Goal: Task Accomplishment & Management: Manage account settings

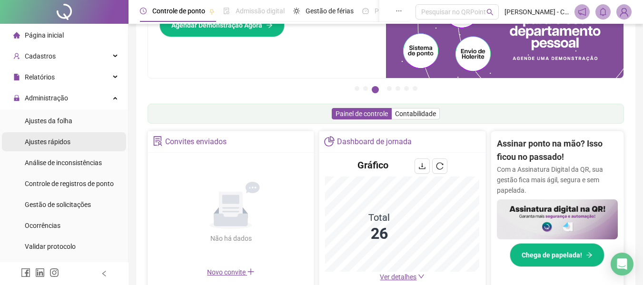
scroll to position [79, 0]
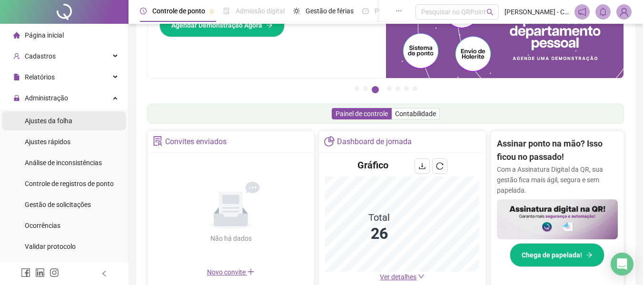
click at [58, 121] on span "Ajustes da folha" at bounding box center [49, 121] width 48 height 8
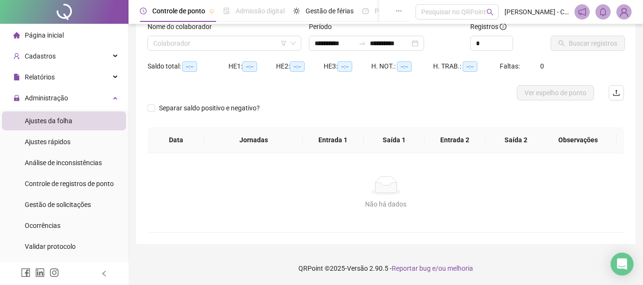
scroll to position [66, 0]
type input "**********"
click at [228, 44] on input "search" at bounding box center [220, 43] width 134 height 14
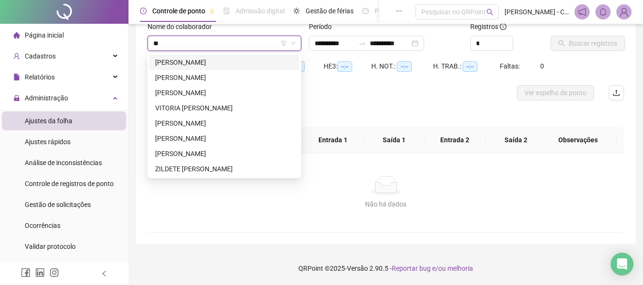
type input "***"
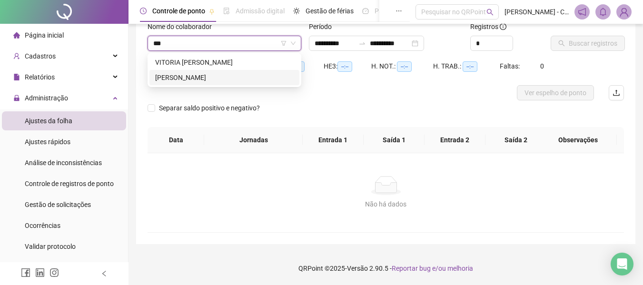
click at [211, 73] on div "[PERSON_NAME]" at bounding box center [224, 77] width 138 height 10
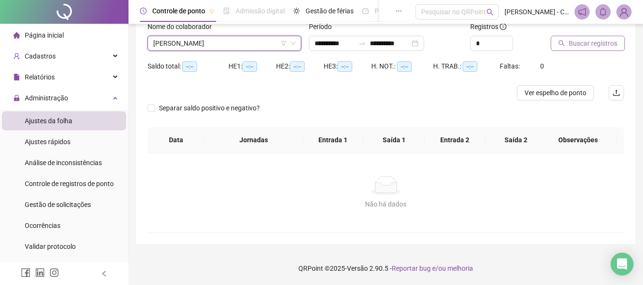
click at [606, 41] on span "Buscar registros" at bounding box center [592, 43] width 49 height 10
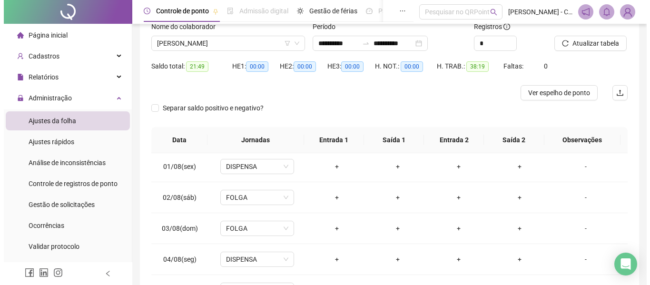
scroll to position [0, 0]
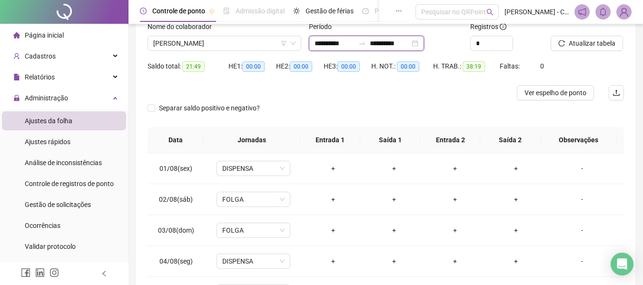
click at [342, 45] on input "**********" at bounding box center [334, 43] width 40 height 10
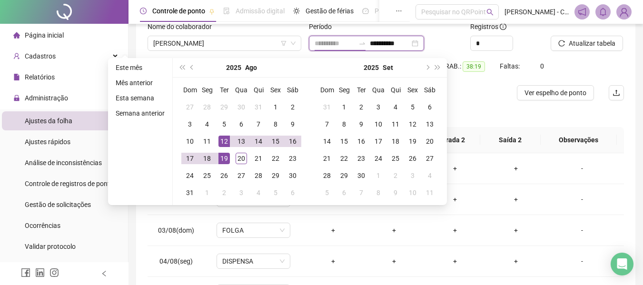
type input "**********"
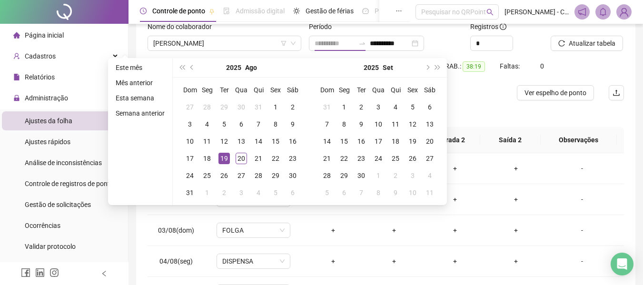
click at [225, 157] on div "19" at bounding box center [223, 158] width 11 height 11
type input "**********"
click at [240, 158] on div "20" at bounding box center [240, 158] width 11 height 11
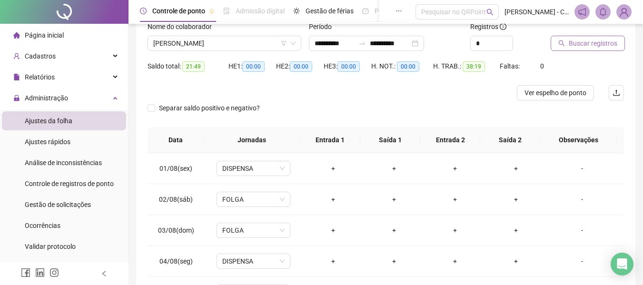
click at [579, 48] on span "Buscar registros" at bounding box center [592, 43] width 49 height 10
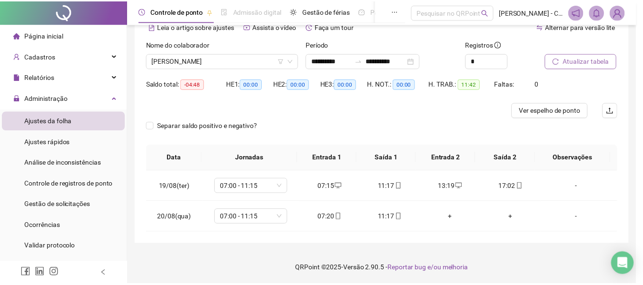
scroll to position [49, 0]
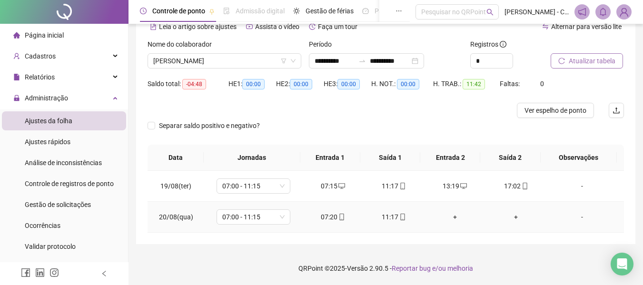
click at [449, 215] on div "+" at bounding box center [455, 217] width 46 height 10
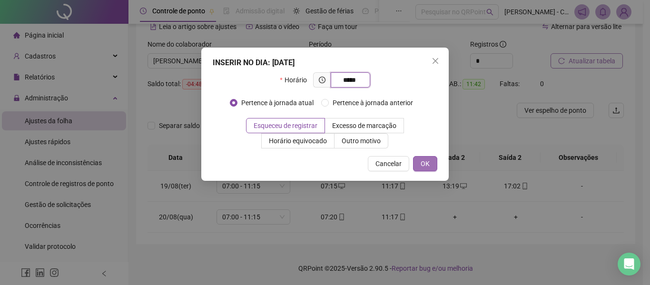
type input "*****"
click at [430, 162] on button "OK" at bounding box center [425, 163] width 24 height 15
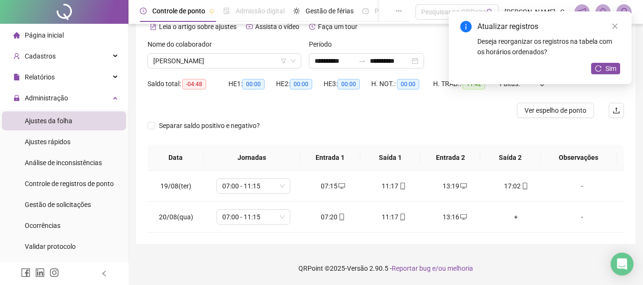
click at [595, 62] on div "Atualizar registros Deseja reorganizar os registros na tabela com os horários o…" at bounding box center [540, 47] width 183 height 73
click at [599, 63] on button "Sim" at bounding box center [605, 68] width 29 height 11
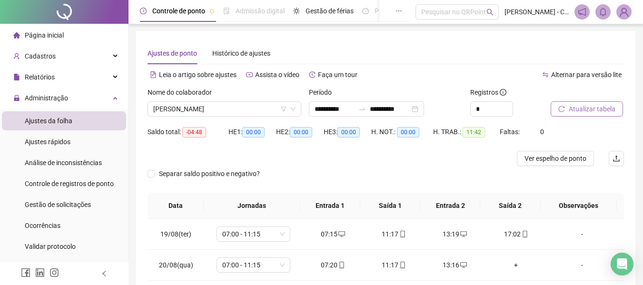
scroll to position [0, 0]
click at [63, 38] on li "Página inicial" at bounding box center [64, 35] width 124 height 19
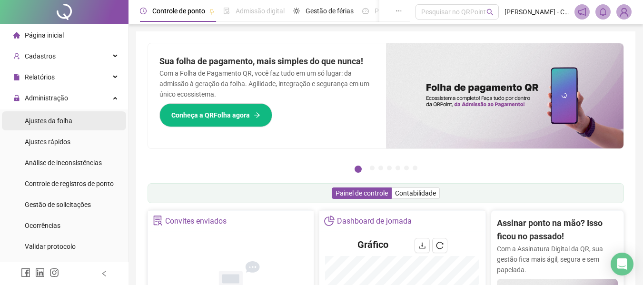
click at [68, 123] on span "Ajustes da folha" at bounding box center [49, 121] width 48 height 8
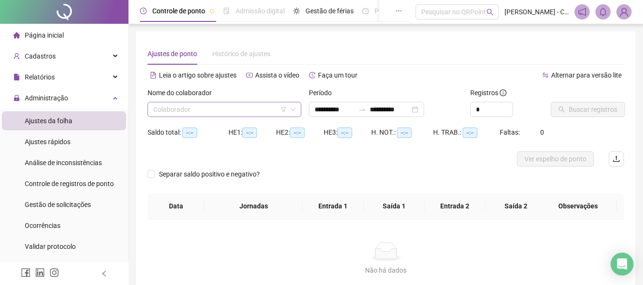
type input "**********"
click at [231, 108] on input "search" at bounding box center [220, 109] width 134 height 14
click at [198, 113] on input "search" at bounding box center [220, 109] width 134 height 14
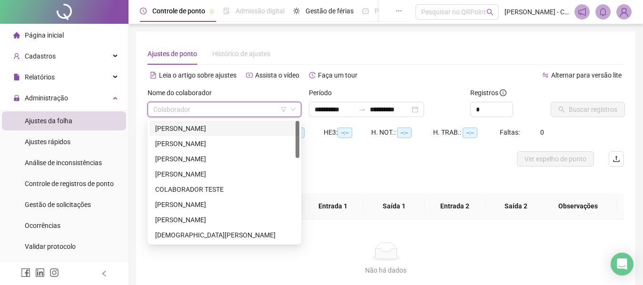
type input "*"
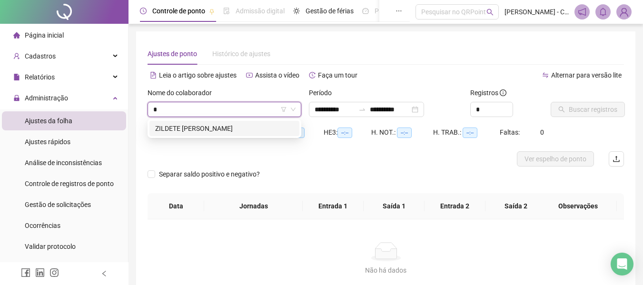
click at [200, 122] on div "ZILDETE [PERSON_NAME]" at bounding box center [224, 128] width 150 height 15
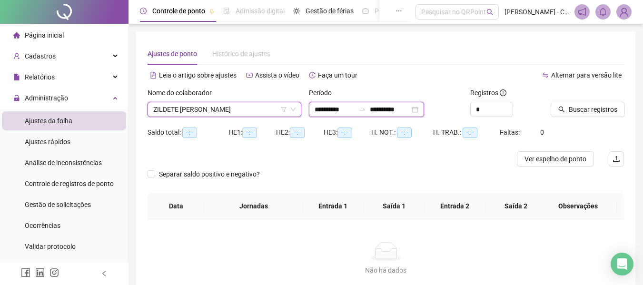
click at [388, 109] on input "**********" at bounding box center [390, 109] width 40 height 10
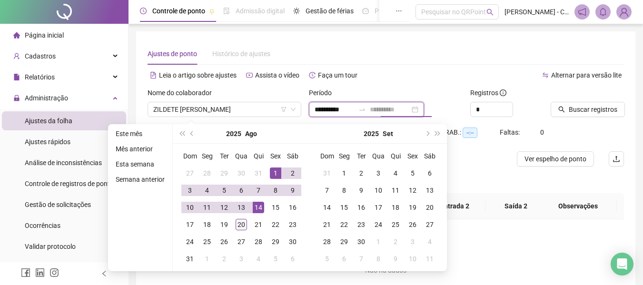
type input "**********"
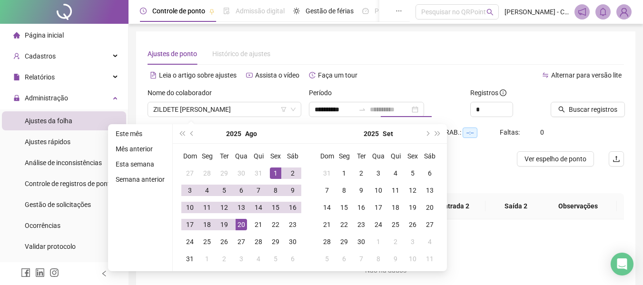
click at [236, 227] on div "20" at bounding box center [240, 224] width 11 height 11
type input "**********"
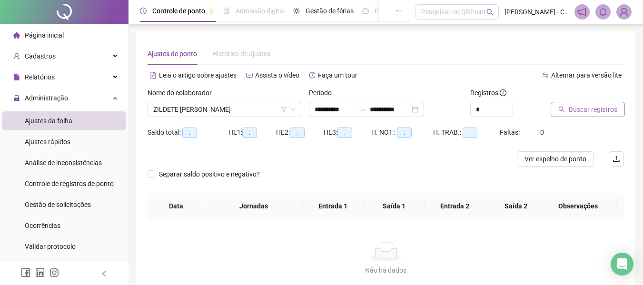
click at [597, 108] on span "Buscar registros" at bounding box center [592, 109] width 49 height 10
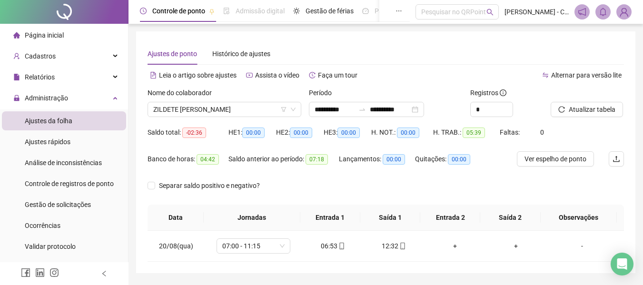
scroll to position [29, 0]
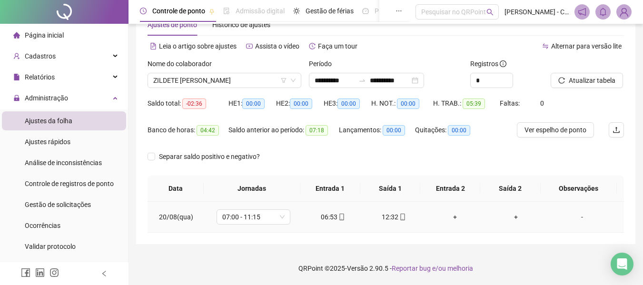
click at [446, 217] on div "+" at bounding box center [455, 217] width 46 height 10
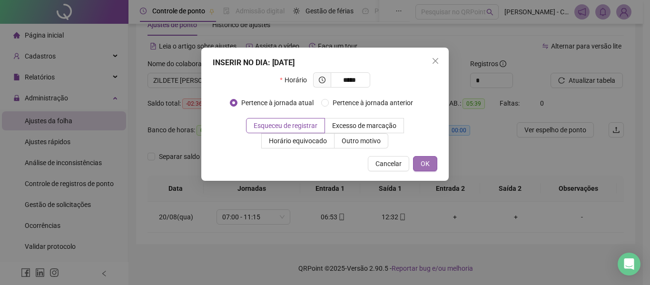
type input "*****"
click at [419, 159] on button "OK" at bounding box center [425, 163] width 24 height 15
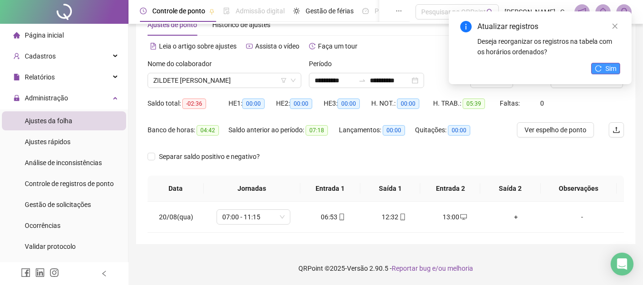
click at [602, 68] on button "Sim" at bounding box center [605, 68] width 29 height 11
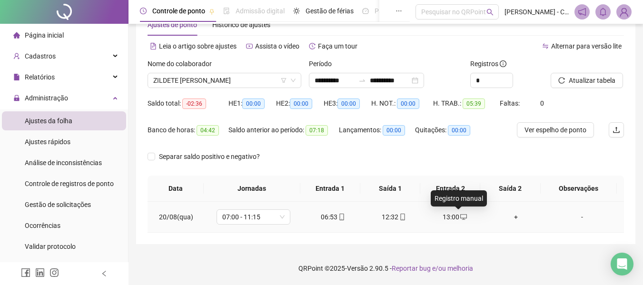
click at [460, 217] on icon "desktop" at bounding box center [463, 217] width 7 height 7
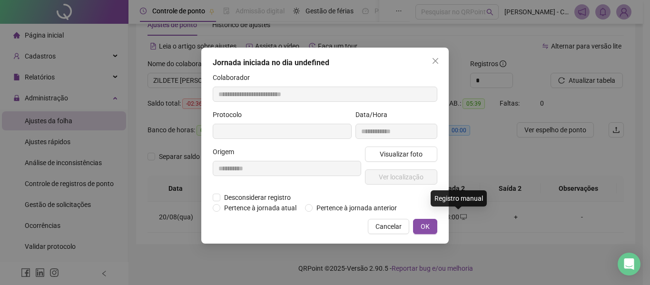
type input "**********"
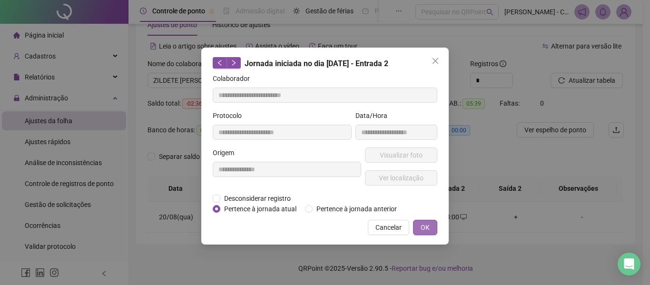
click at [434, 228] on button "OK" at bounding box center [425, 227] width 24 height 15
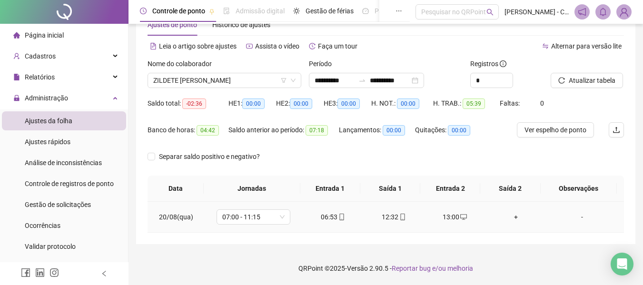
click at [392, 221] on div "12:32" at bounding box center [394, 217] width 46 height 10
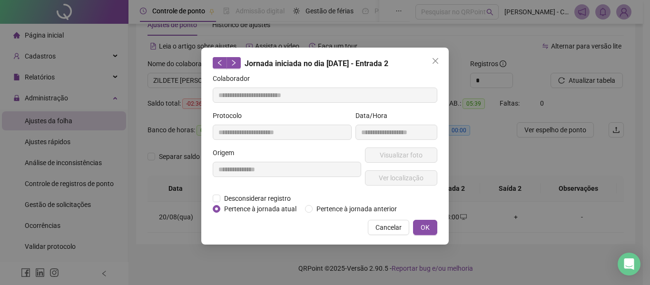
type input "**********"
click at [279, 202] on span "Desconsiderar registro" at bounding box center [257, 198] width 74 height 10
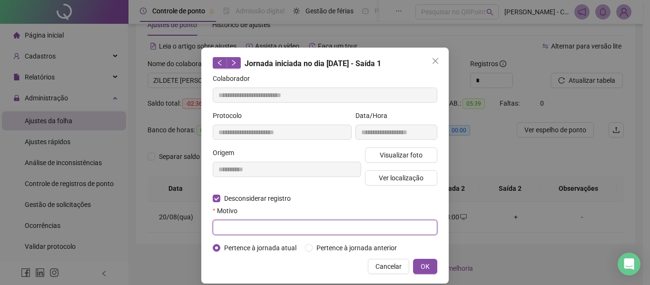
click at [379, 227] on input "text" at bounding box center [325, 227] width 225 height 15
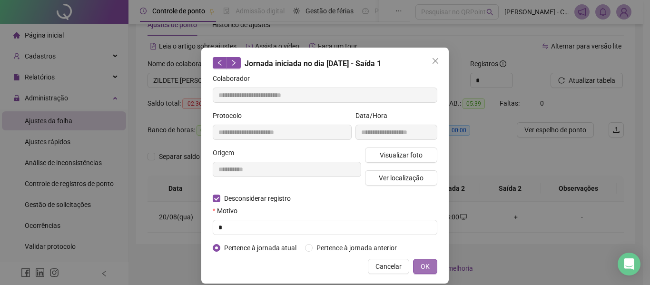
click at [420, 263] on span "OK" at bounding box center [424, 266] width 9 height 10
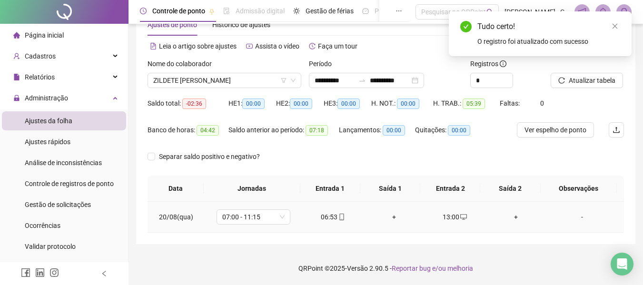
click at [387, 217] on div "+" at bounding box center [394, 217] width 46 height 10
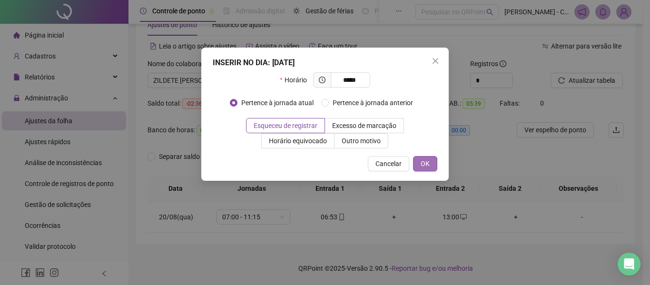
type input "*****"
click at [417, 166] on button "OK" at bounding box center [425, 163] width 24 height 15
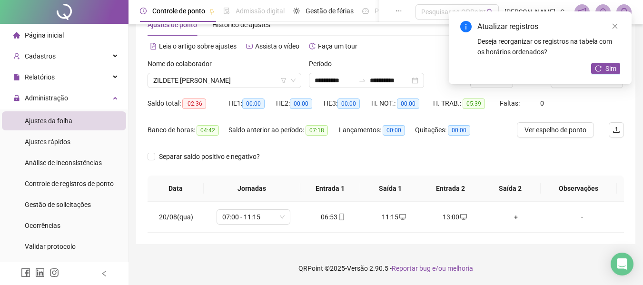
click at [460, 219] on icon "desktop" at bounding box center [463, 217] width 7 height 7
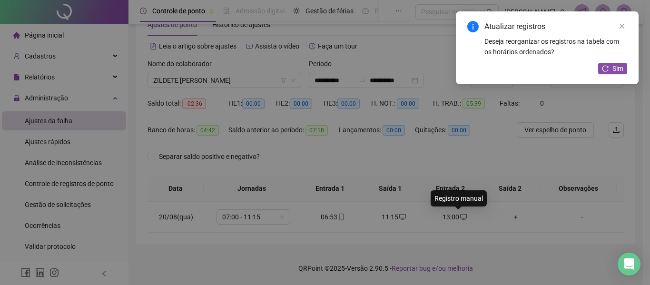
type input "**********"
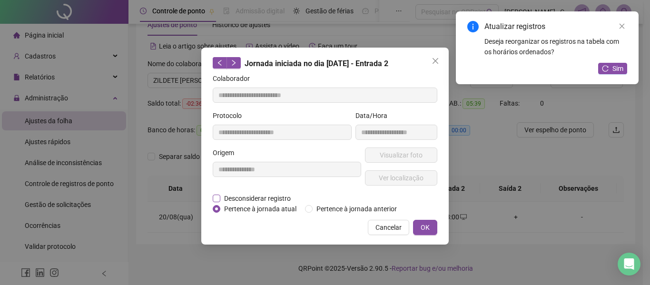
click at [274, 197] on span "Desconsiderar registro" at bounding box center [257, 198] width 74 height 10
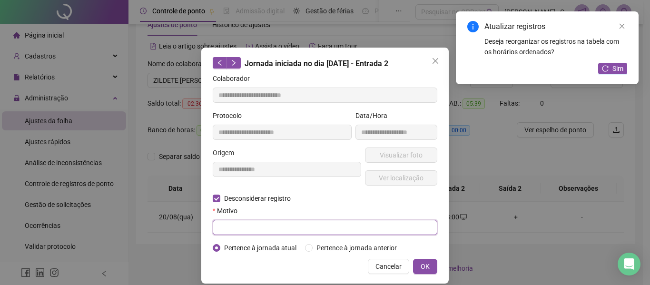
click at [376, 227] on input "text" at bounding box center [325, 227] width 225 height 15
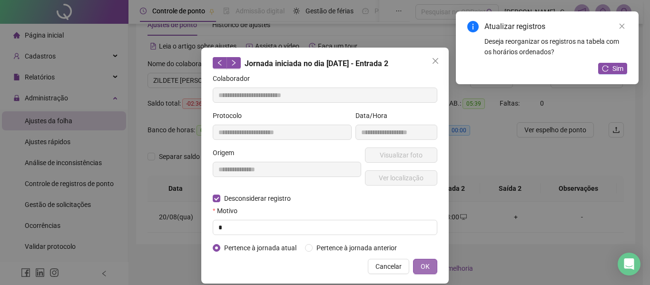
click at [415, 264] on button "OK" at bounding box center [425, 266] width 24 height 15
click at [421, 264] on span "OK" at bounding box center [424, 266] width 9 height 10
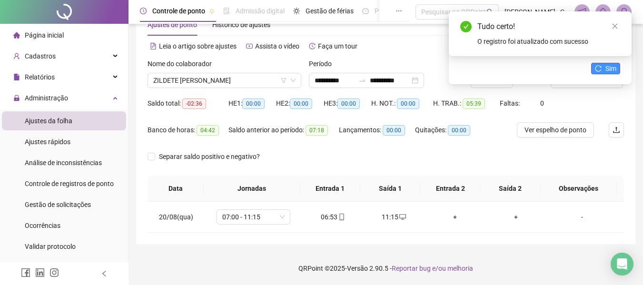
click at [611, 65] on span "Sim" at bounding box center [610, 68] width 11 height 10
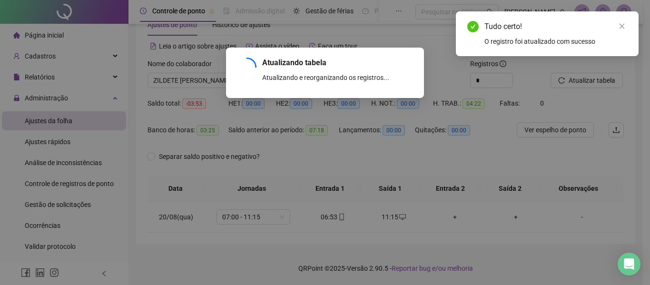
click at [446, 215] on div "Atualizando tabela Atualizando e reorganizando os registros... OK" at bounding box center [325, 142] width 650 height 285
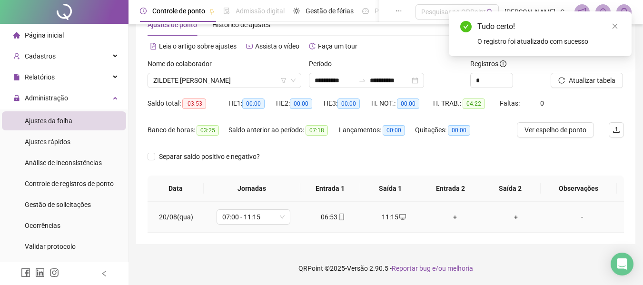
click at [447, 215] on div "+" at bounding box center [455, 217] width 46 height 10
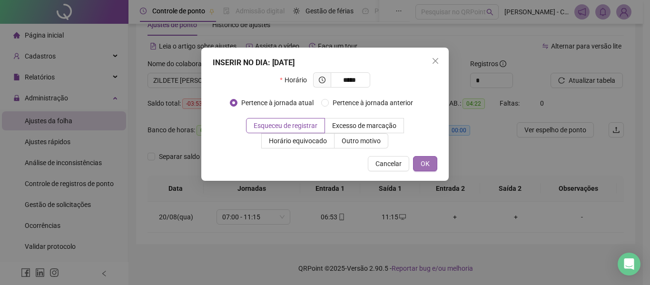
type input "*****"
click at [430, 168] on button "OK" at bounding box center [425, 163] width 24 height 15
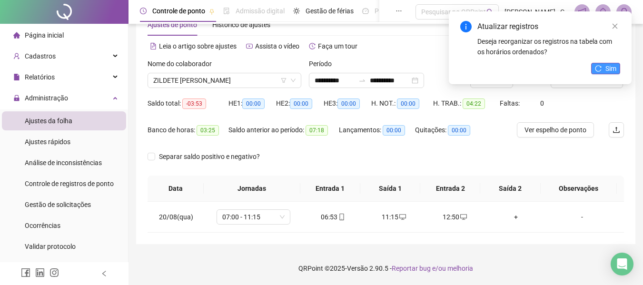
click at [612, 72] on span "Sim" at bounding box center [610, 68] width 11 height 10
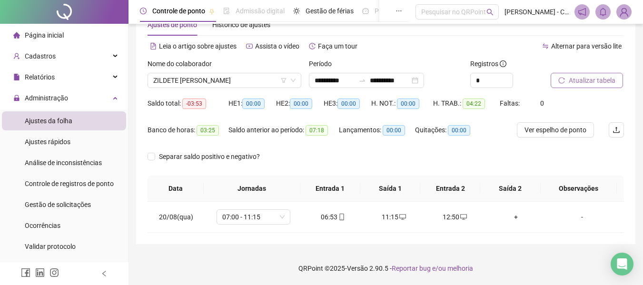
click at [594, 79] on span "Atualizar tabela" at bounding box center [591, 80] width 47 height 10
click at [290, 84] on span "ZILDETE [PERSON_NAME]" at bounding box center [224, 80] width 142 height 14
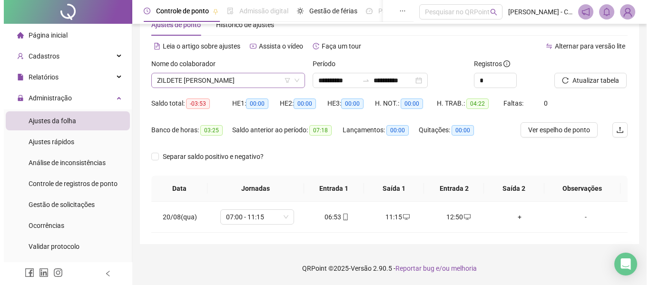
scroll to position [274, 0]
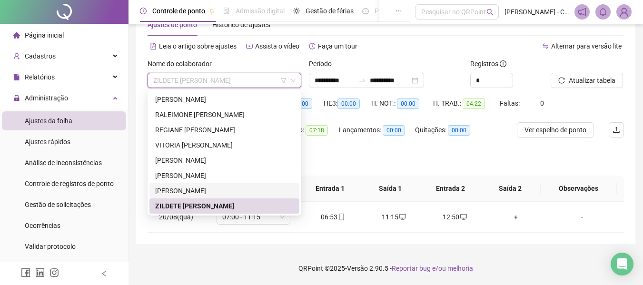
click at [246, 190] on div "[PERSON_NAME]" at bounding box center [224, 191] width 138 height 10
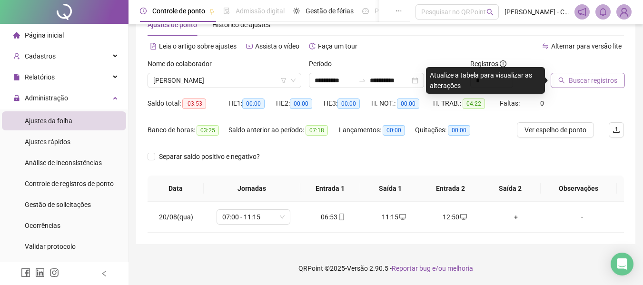
click at [577, 85] on span "Buscar registros" at bounding box center [592, 80] width 49 height 10
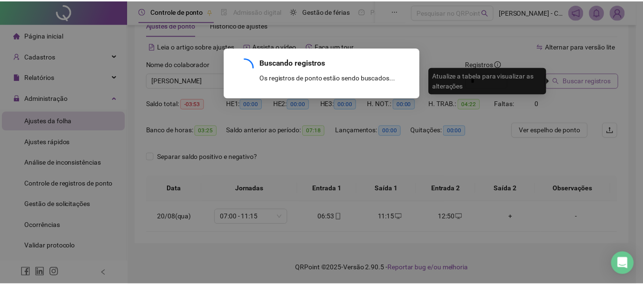
scroll to position [18, 0]
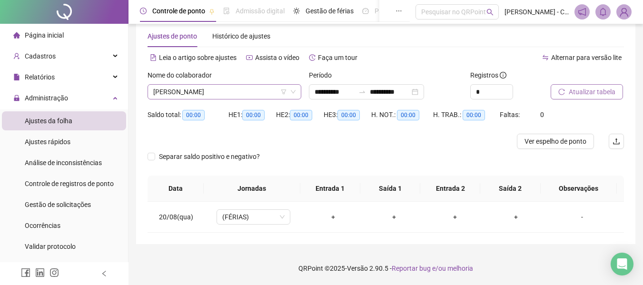
click at [244, 93] on span "[PERSON_NAME]" at bounding box center [224, 92] width 142 height 14
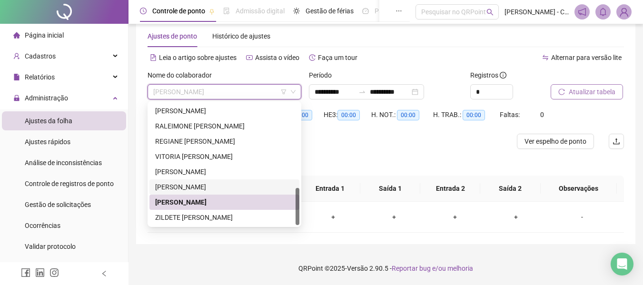
click at [205, 185] on div "[PERSON_NAME]" at bounding box center [224, 187] width 138 height 10
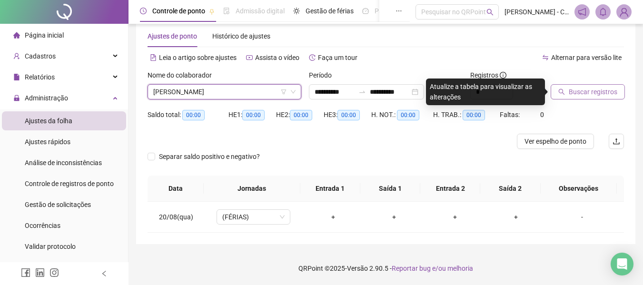
click at [565, 95] on icon "search" at bounding box center [561, 91] width 7 height 7
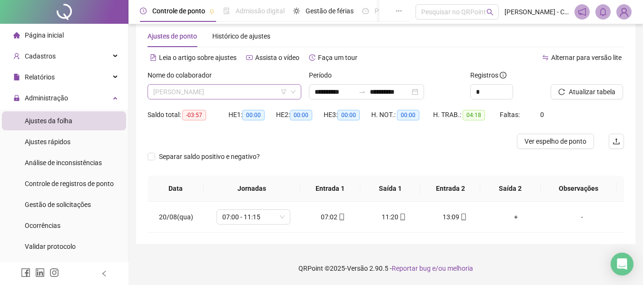
click at [267, 97] on span "[PERSON_NAME]" at bounding box center [224, 92] width 142 height 14
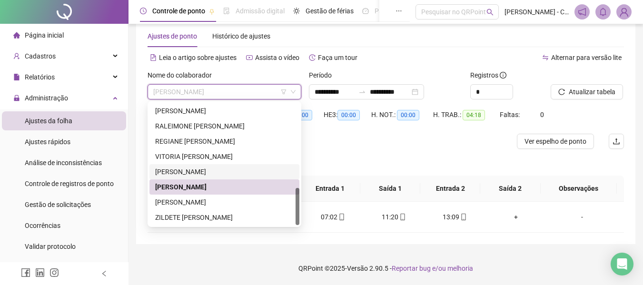
click at [232, 169] on div "[PERSON_NAME]" at bounding box center [224, 171] width 138 height 10
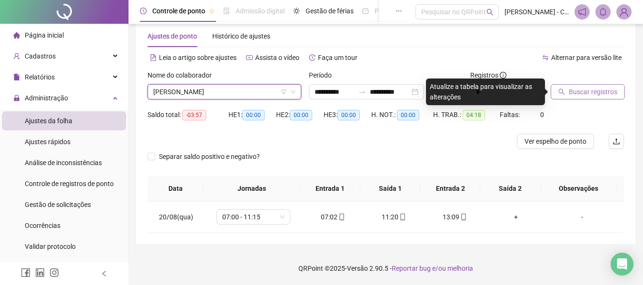
click at [575, 96] on span "Buscar registros" at bounding box center [592, 92] width 49 height 10
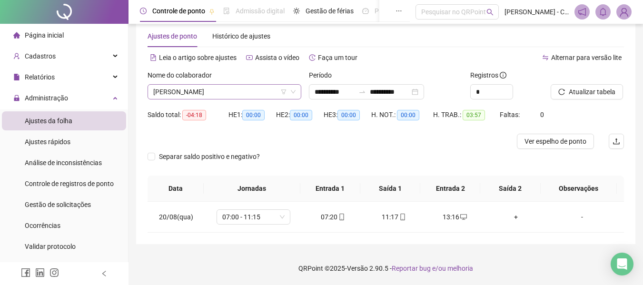
click at [274, 88] on span "[PERSON_NAME]" at bounding box center [224, 92] width 142 height 14
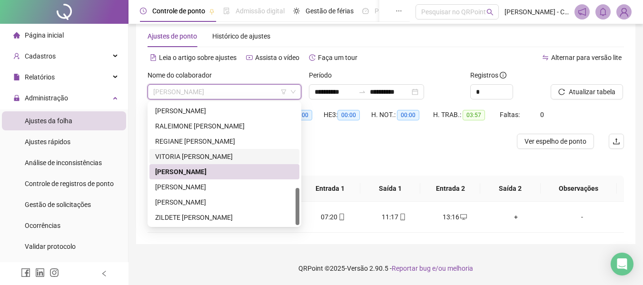
click at [210, 155] on div "VITORIA [PERSON_NAME]" at bounding box center [224, 156] width 138 height 10
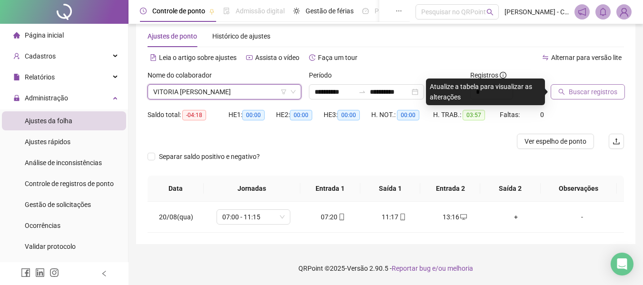
click at [586, 89] on span "Buscar registros" at bounding box center [592, 92] width 49 height 10
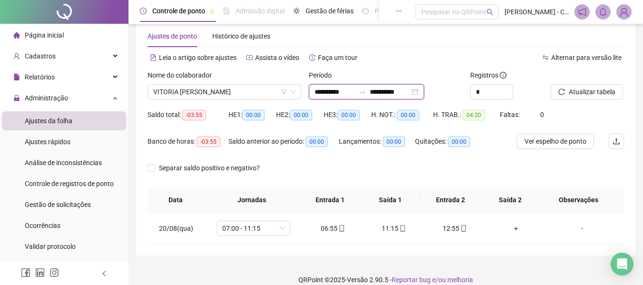
click at [334, 88] on input "**********" at bounding box center [334, 92] width 40 height 10
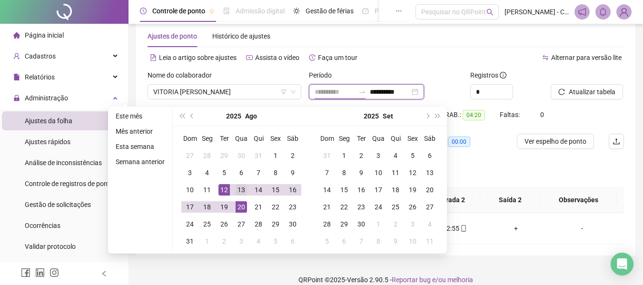
type input "**********"
click at [235, 189] on div "13" at bounding box center [240, 189] width 11 height 11
type input "**********"
click at [245, 204] on div "20" at bounding box center [240, 206] width 11 height 11
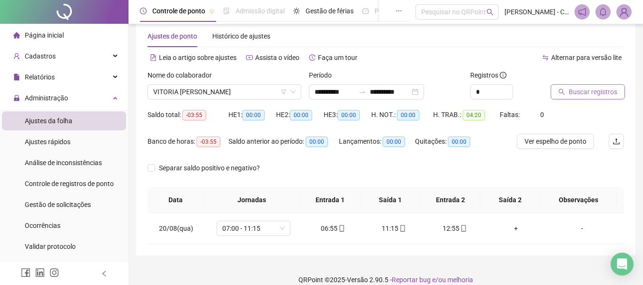
click at [591, 89] on span "Buscar registros" at bounding box center [592, 92] width 49 height 10
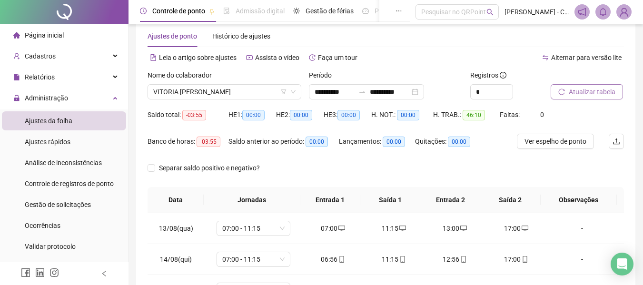
click at [302, 113] on span "00:00" at bounding box center [301, 115] width 22 height 10
click at [253, 115] on span "00:00" at bounding box center [253, 115] width 22 height 10
click at [292, 94] on icon "down" at bounding box center [293, 92] width 6 height 6
click at [244, 88] on span "VITORIA [PERSON_NAME]" at bounding box center [224, 92] width 142 height 14
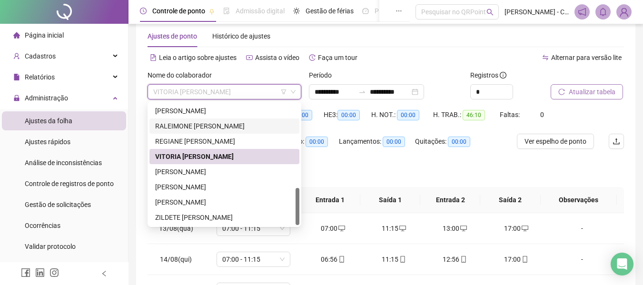
click at [225, 133] on div "RALEIMONE [PERSON_NAME]" at bounding box center [224, 125] width 150 height 15
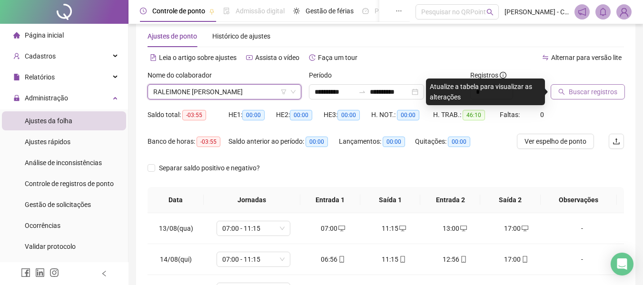
click at [597, 80] on div at bounding box center [574, 77] width 49 height 14
click at [587, 99] on div "Buscar registros" at bounding box center [587, 88] width 81 height 37
click at [587, 96] on span "Buscar registros" at bounding box center [592, 92] width 49 height 10
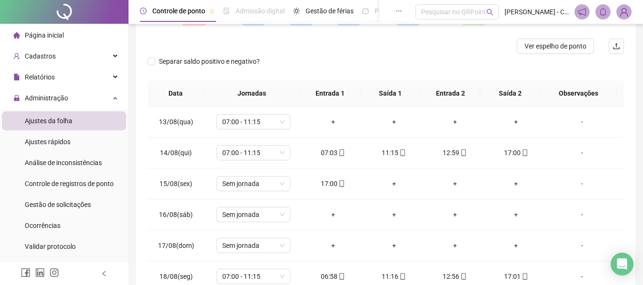
scroll to position [190, 0]
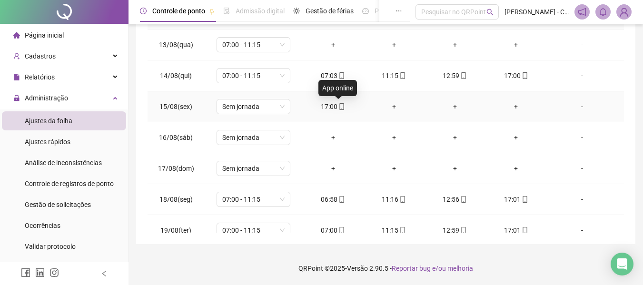
click at [340, 108] on icon "mobile" at bounding box center [341, 106] width 7 height 7
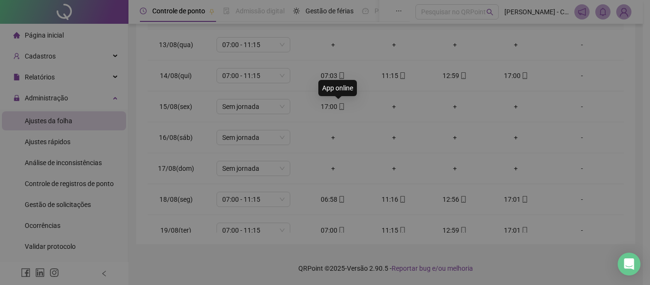
type input "**********"
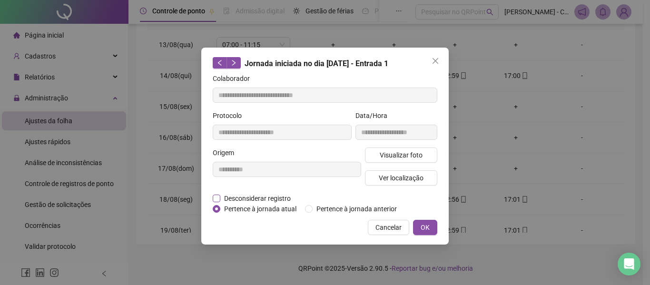
click at [266, 193] on span "Desconsiderar registro" at bounding box center [257, 198] width 74 height 10
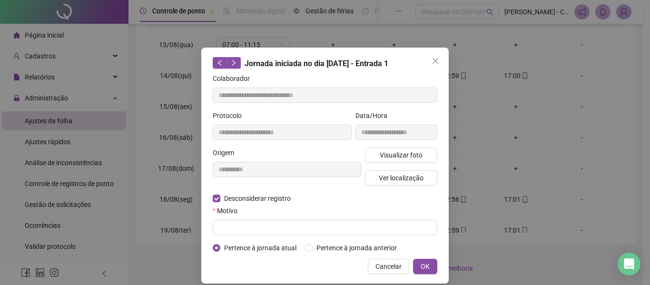
click at [279, 216] on div "Motivo" at bounding box center [325, 212] width 225 height 14
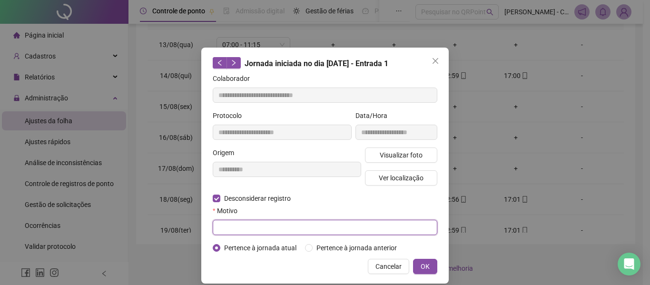
click at [285, 226] on input "text" at bounding box center [325, 227] width 225 height 15
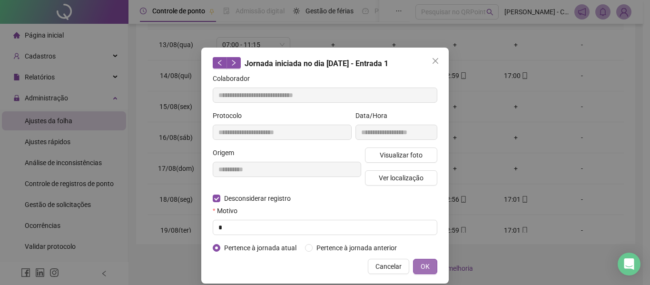
click at [420, 273] on button "OK" at bounding box center [425, 266] width 24 height 15
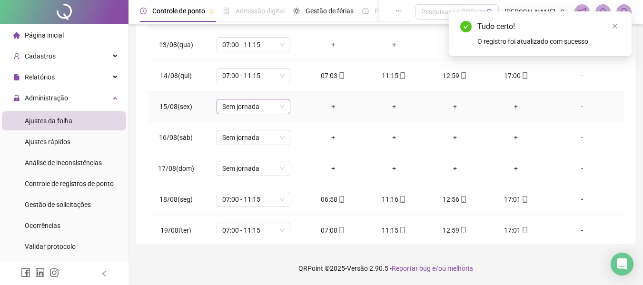
click at [272, 108] on span "Sem jornada" at bounding box center [253, 106] width 62 height 14
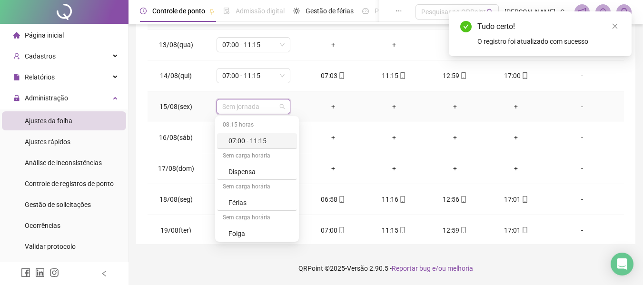
click at [299, 99] on td "Sem jornada" at bounding box center [253, 106] width 98 height 31
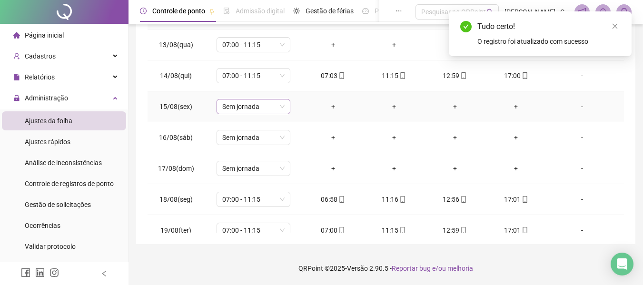
click at [284, 102] on div "Sem jornada" at bounding box center [253, 106] width 74 height 15
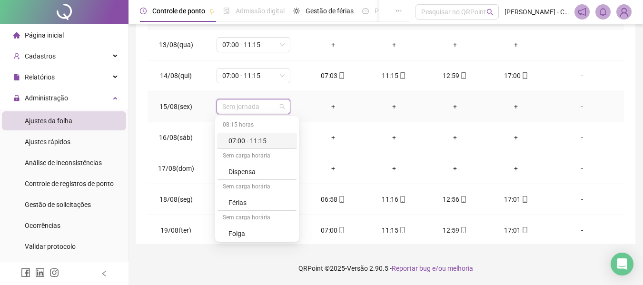
click at [265, 141] on div "07:00 - 11:15" at bounding box center [259, 141] width 63 height 10
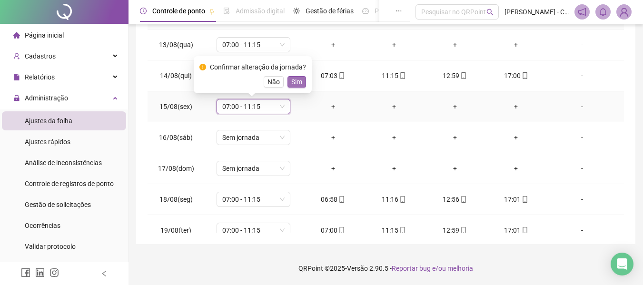
click at [294, 83] on span "Sim" at bounding box center [296, 82] width 11 height 10
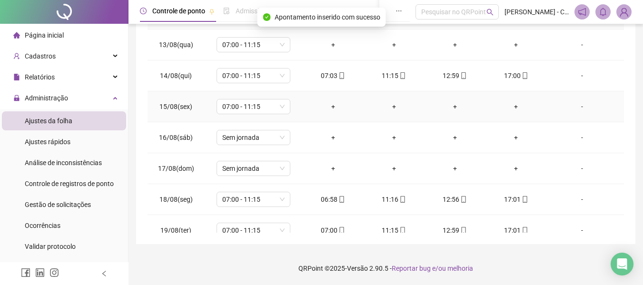
click at [330, 106] on div "+" at bounding box center [333, 106] width 46 height 10
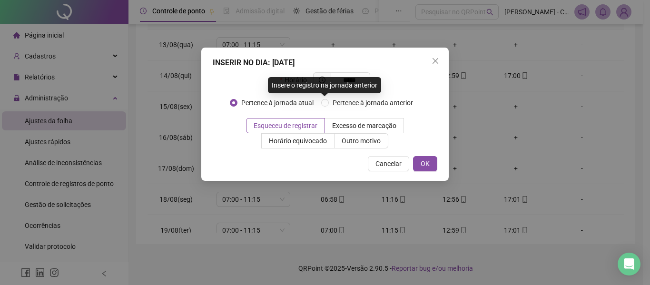
type input "*****"
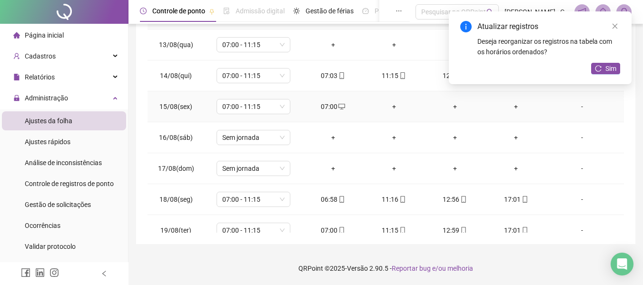
click at [390, 102] on div "+" at bounding box center [394, 106] width 46 height 10
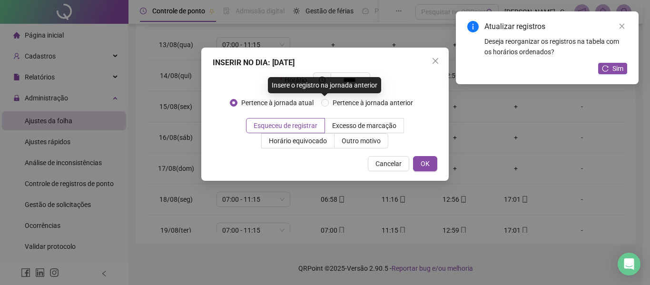
type input "*****"
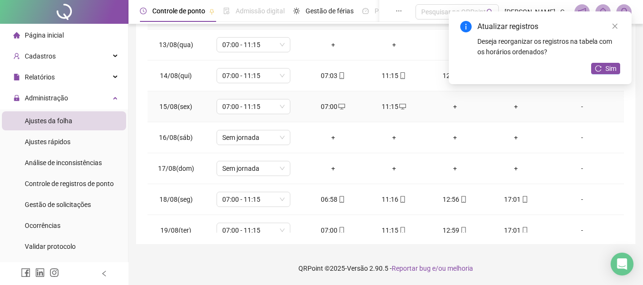
click at [445, 107] on div "+" at bounding box center [455, 106] width 46 height 10
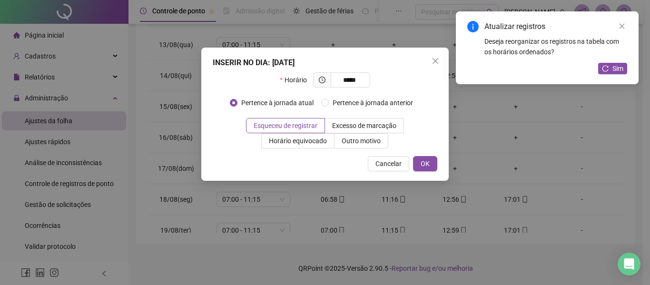
type input "*****"
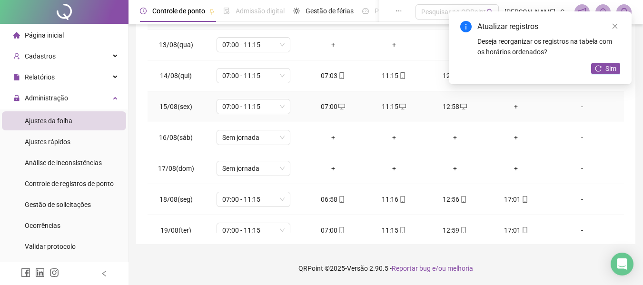
click at [515, 105] on div "+" at bounding box center [516, 106] width 46 height 10
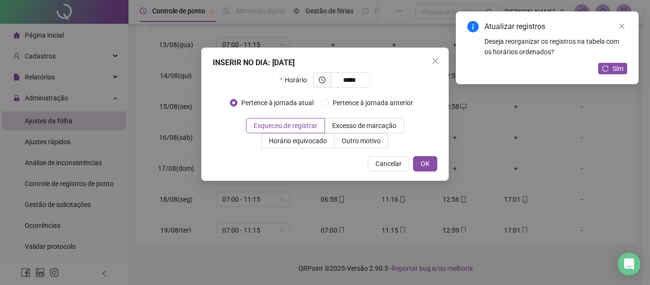
type input "*****"
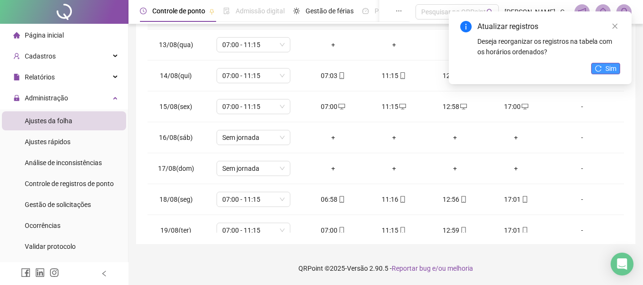
click at [603, 69] on button "Sim" at bounding box center [605, 68] width 29 height 11
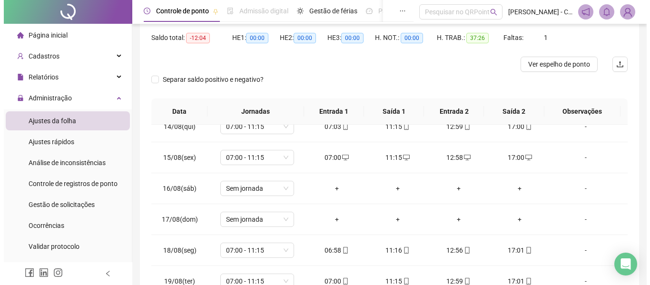
scroll to position [47, 0]
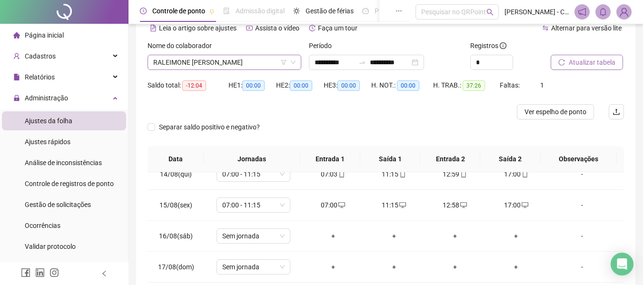
click at [265, 67] on span "RALEIMONE [PERSON_NAME]" at bounding box center [224, 62] width 142 height 14
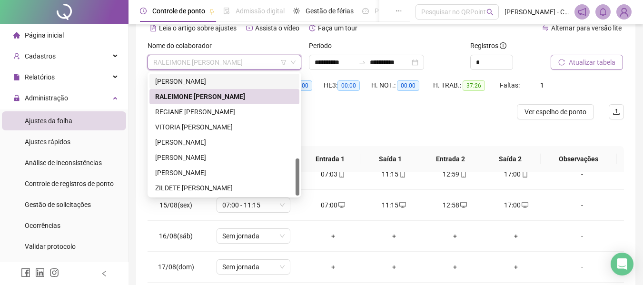
click at [223, 86] on div "[PERSON_NAME]" at bounding box center [224, 81] width 138 height 10
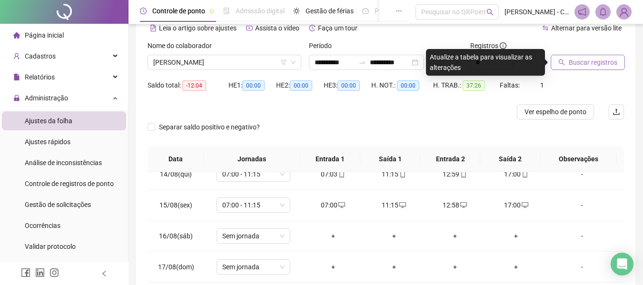
click at [602, 59] on span "Buscar registros" at bounding box center [592, 62] width 49 height 10
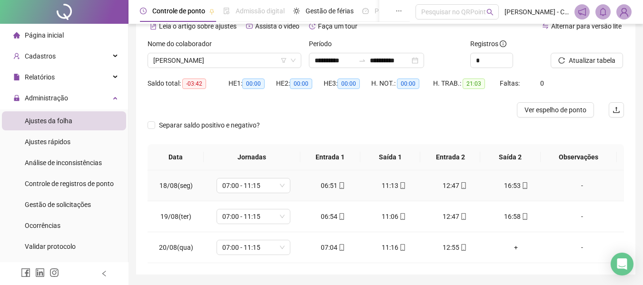
scroll to position [32, 0]
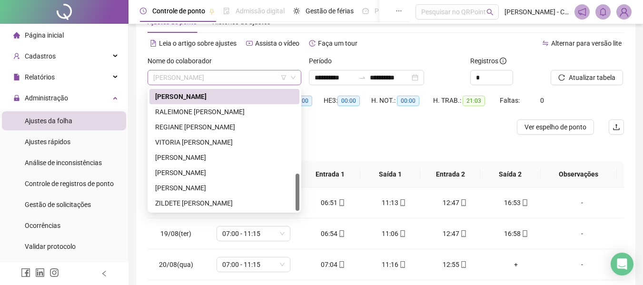
click at [247, 73] on span "[PERSON_NAME]" at bounding box center [224, 77] width 142 height 14
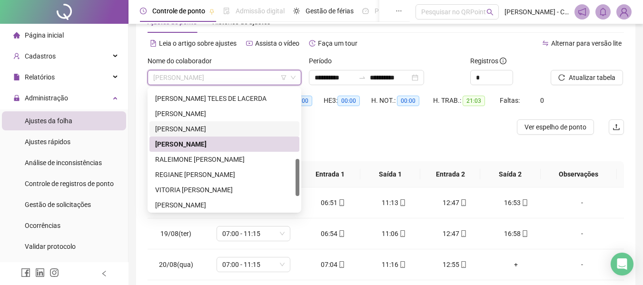
click at [204, 129] on div "[PERSON_NAME]" at bounding box center [224, 129] width 138 height 10
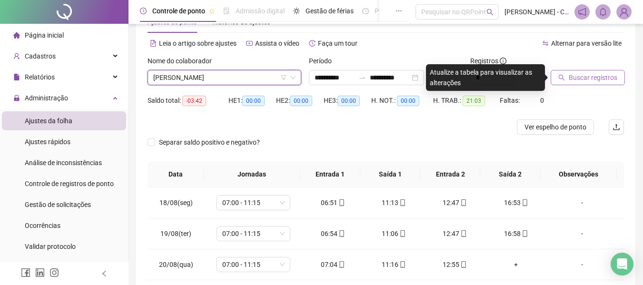
click at [569, 77] on span "Buscar registros" at bounding box center [592, 77] width 49 height 10
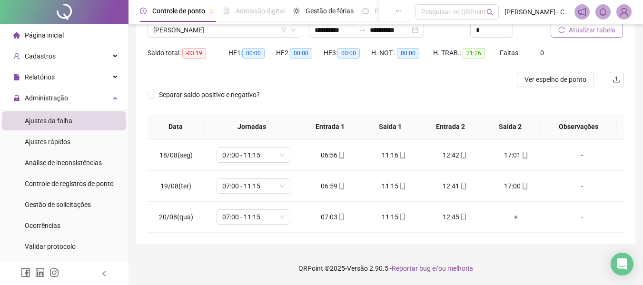
scroll to position [32, 0]
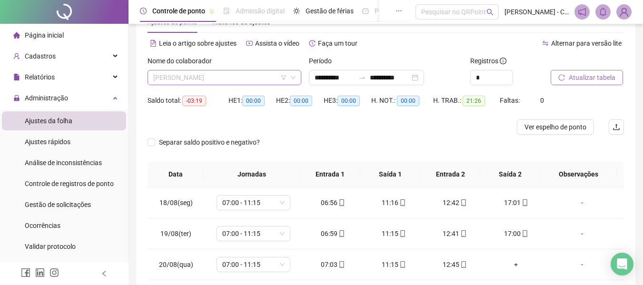
click at [269, 75] on span "[PERSON_NAME]" at bounding box center [224, 77] width 142 height 14
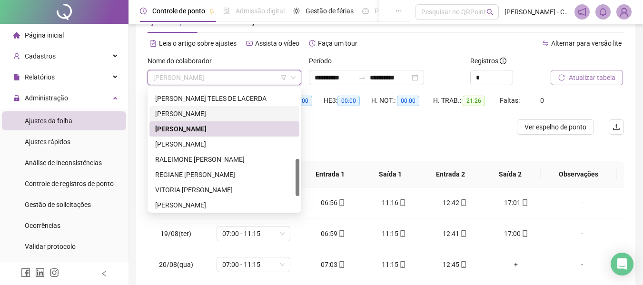
click at [238, 117] on div "[PERSON_NAME]" at bounding box center [224, 113] width 138 height 10
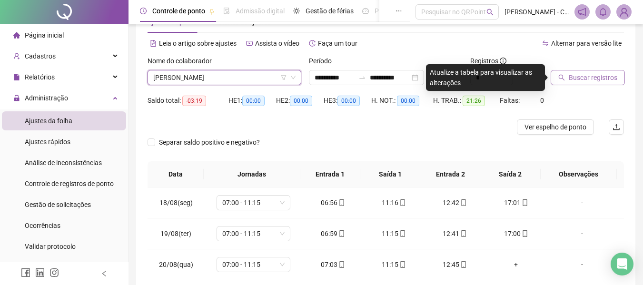
click at [592, 78] on span "Buscar registros" at bounding box center [592, 77] width 49 height 10
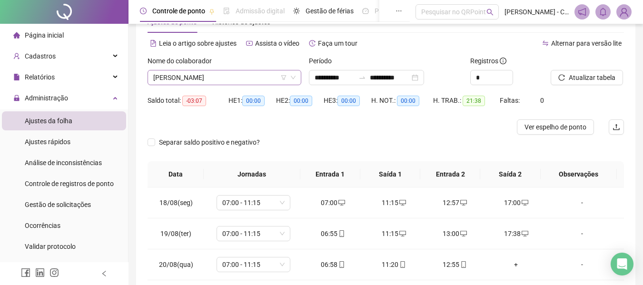
click at [269, 77] on span "[PERSON_NAME]" at bounding box center [224, 77] width 142 height 14
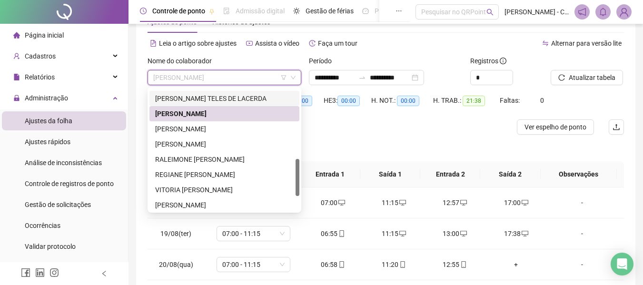
click at [215, 100] on div "[PERSON_NAME] TELES DE LACERDA" at bounding box center [224, 98] width 138 height 10
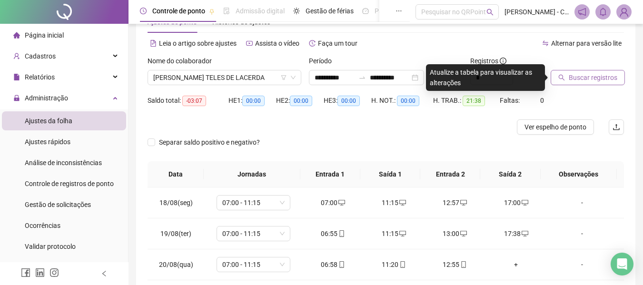
click at [578, 80] on span "Buscar registros" at bounding box center [592, 77] width 49 height 10
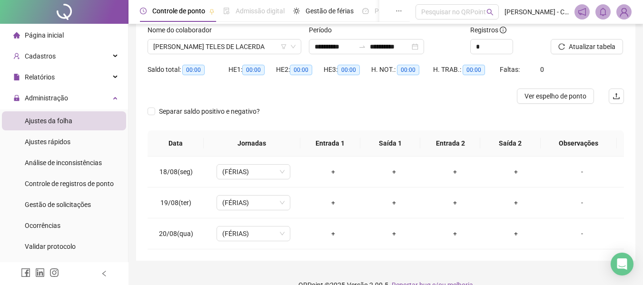
scroll to position [79, 0]
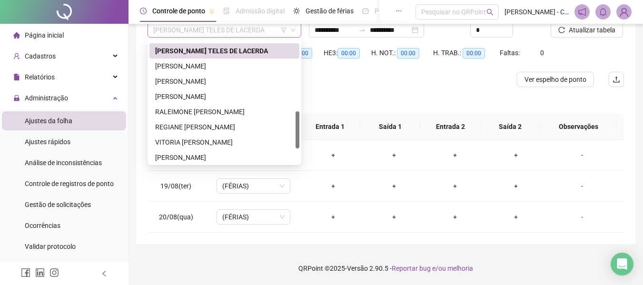
click at [228, 36] on span "[PERSON_NAME] TELES DE LACERDA" at bounding box center [224, 30] width 142 height 14
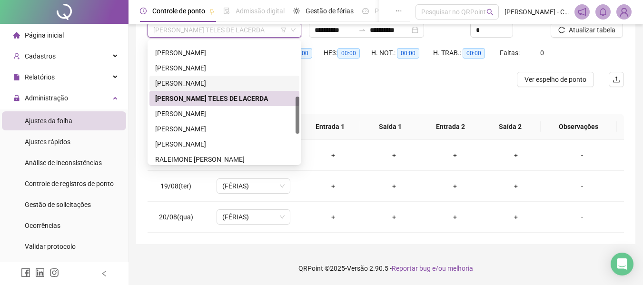
click at [229, 84] on div "[PERSON_NAME]" at bounding box center [224, 83] width 138 height 10
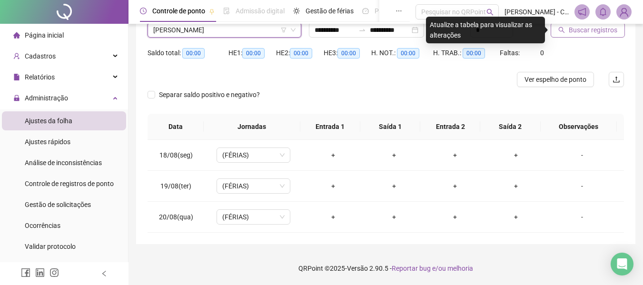
click at [579, 28] on span "Buscar registros" at bounding box center [592, 30] width 49 height 10
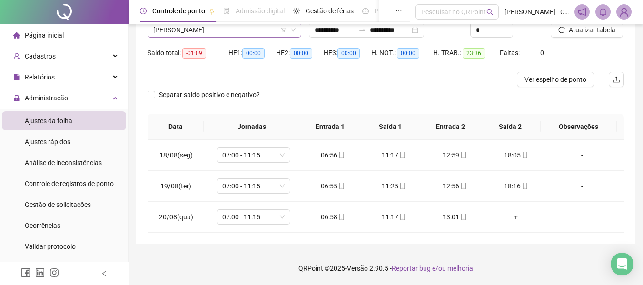
click at [230, 34] on span "[PERSON_NAME]" at bounding box center [224, 30] width 142 height 14
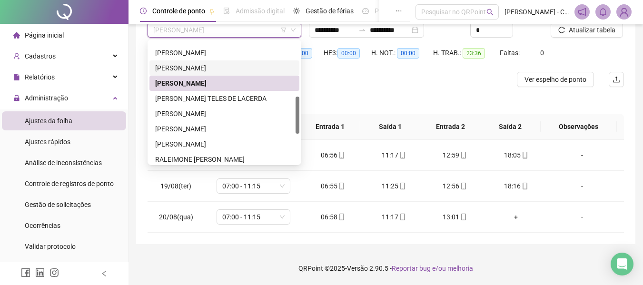
click at [215, 67] on div "[PERSON_NAME]" at bounding box center [224, 68] width 138 height 10
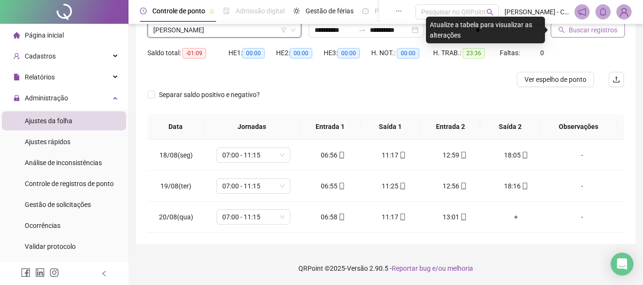
click at [567, 28] on button "Buscar registros" at bounding box center [587, 29] width 74 height 15
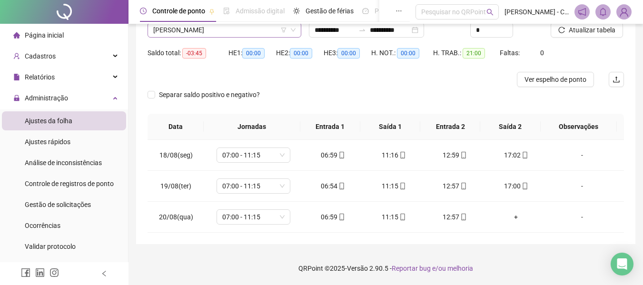
click at [256, 32] on span "[PERSON_NAME]" at bounding box center [224, 30] width 142 height 14
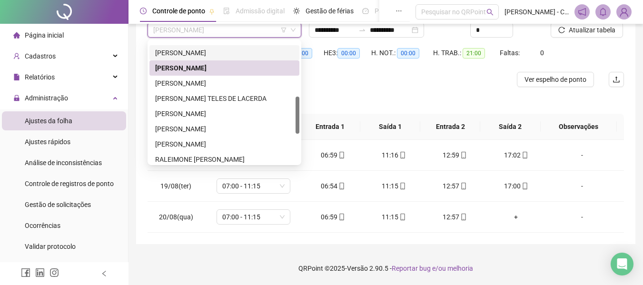
click at [216, 59] on div "[PERSON_NAME]" at bounding box center [224, 52] width 150 height 15
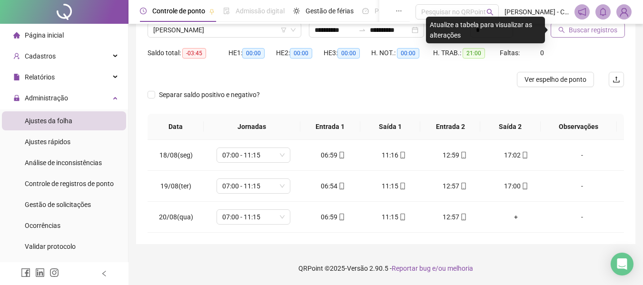
click at [570, 35] on span "Buscar registros" at bounding box center [592, 30] width 49 height 10
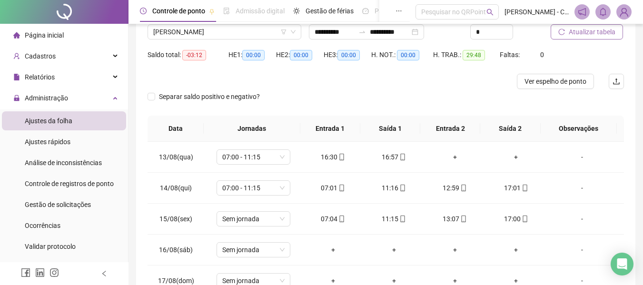
scroll to position [95, 0]
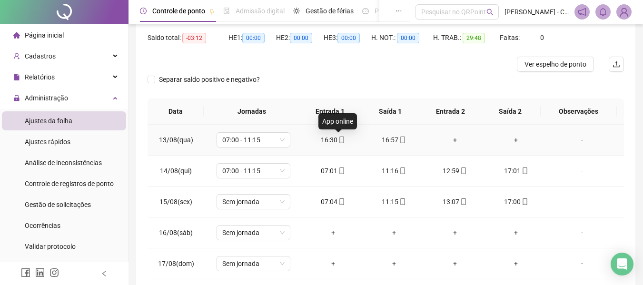
click at [338, 141] on icon "mobile" at bounding box center [341, 140] width 7 height 7
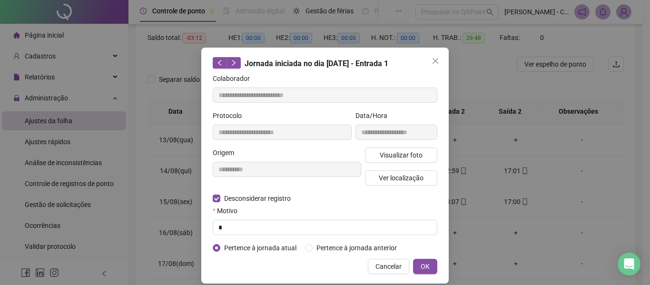
type input "**********"
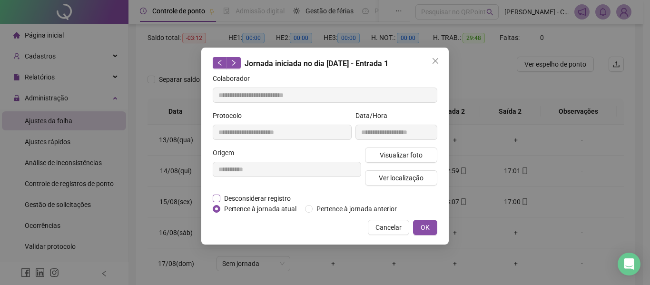
click at [233, 200] on span "Desconsiderar registro" at bounding box center [257, 198] width 74 height 10
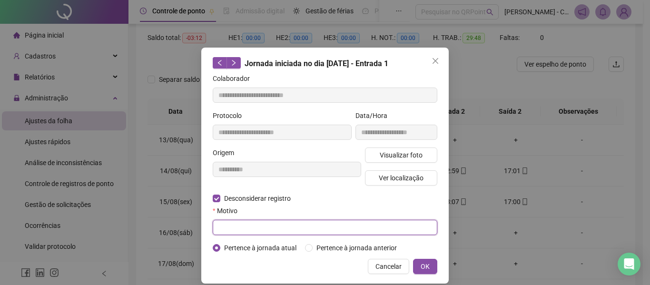
click at [251, 224] on input "text" at bounding box center [325, 227] width 225 height 15
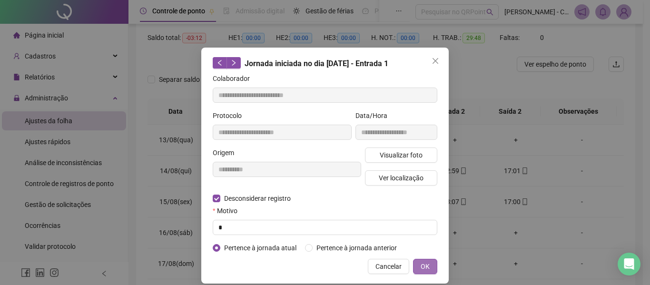
click at [421, 264] on span "OK" at bounding box center [424, 266] width 9 height 10
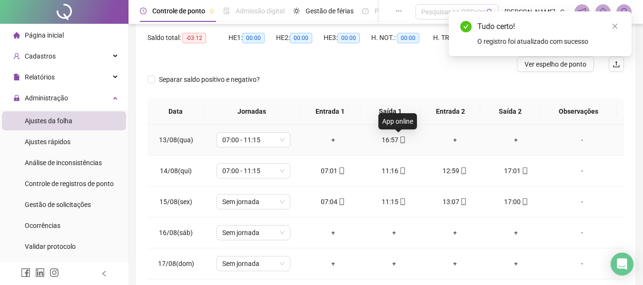
click at [401, 139] on icon "mobile" at bounding box center [403, 140] width 4 height 7
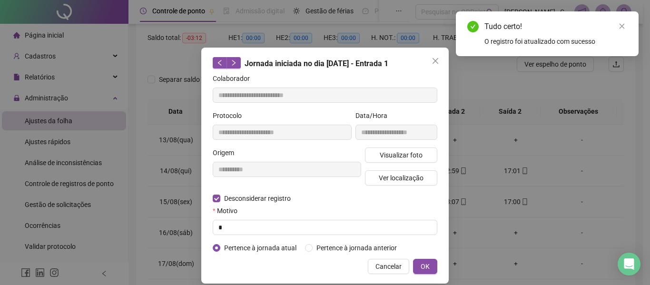
type input "**********"
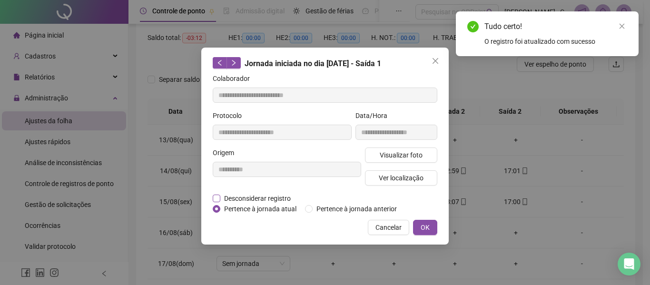
click at [221, 198] on span "Desconsiderar registro" at bounding box center [257, 198] width 74 height 10
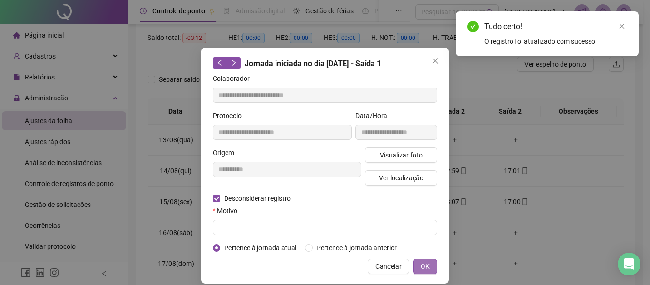
click at [420, 264] on span "OK" at bounding box center [424, 266] width 9 height 10
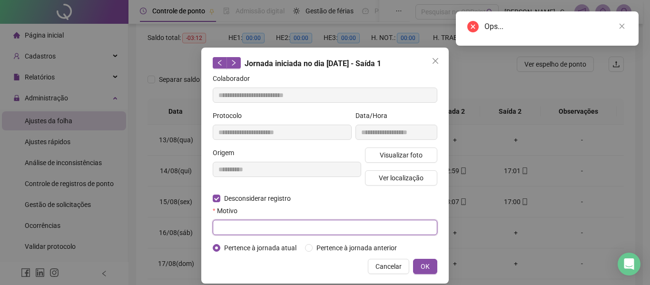
click at [364, 227] on input "text" at bounding box center [325, 227] width 225 height 15
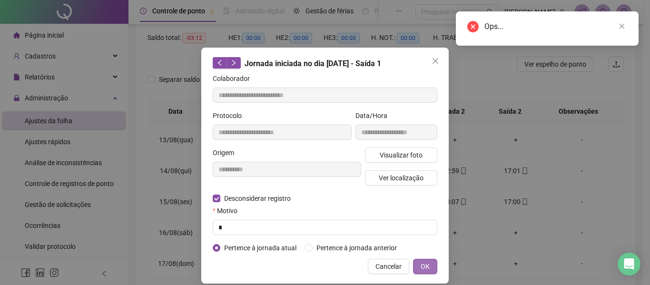
click at [420, 264] on span "OK" at bounding box center [424, 266] width 9 height 10
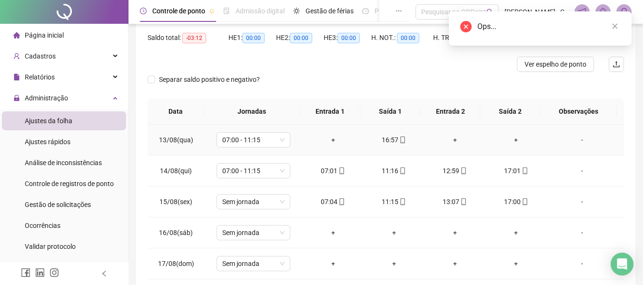
click at [330, 139] on div "+" at bounding box center [333, 140] width 46 height 10
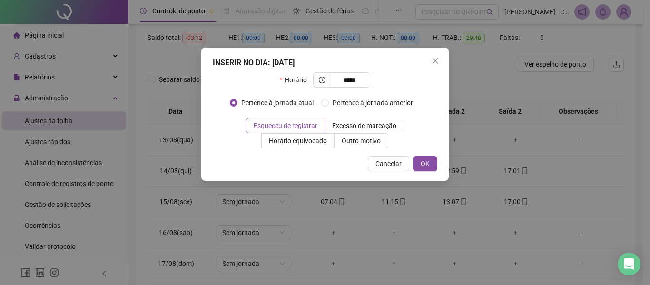
type input "*****"
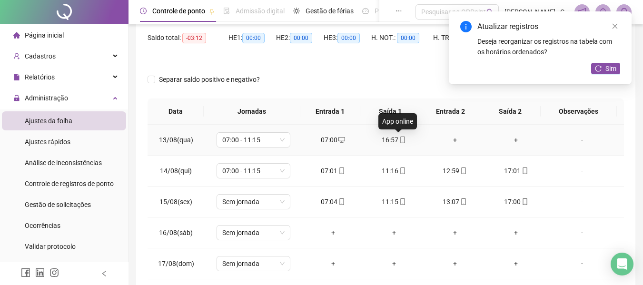
click at [399, 140] on icon "mobile" at bounding box center [402, 140] width 7 height 7
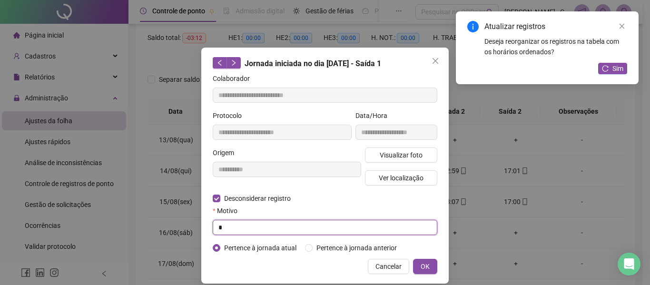
click at [324, 228] on input "text" at bounding box center [325, 227] width 225 height 15
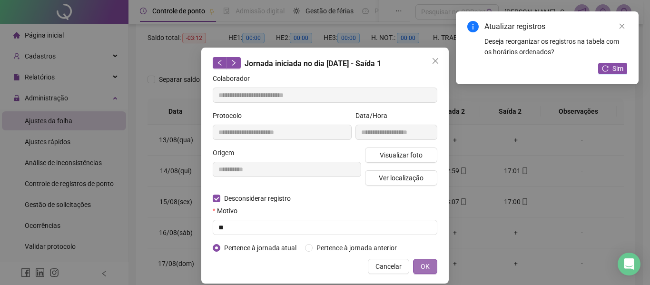
click at [424, 267] on span "OK" at bounding box center [424, 266] width 9 height 10
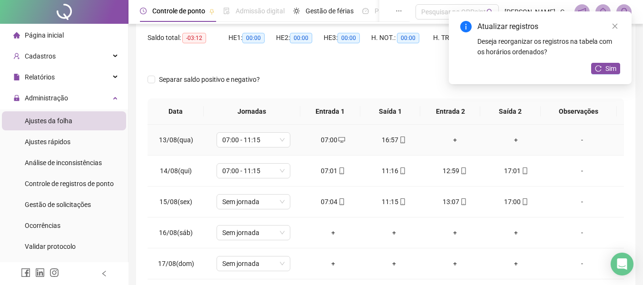
click at [450, 141] on div "+" at bounding box center [455, 140] width 46 height 10
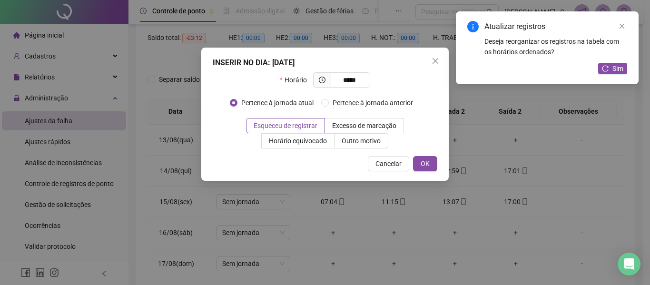
type input "*****"
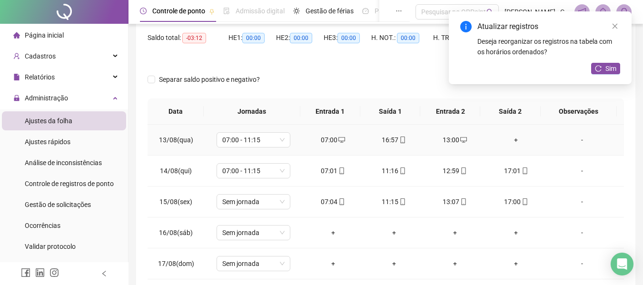
click at [510, 137] on div "+" at bounding box center [516, 140] width 46 height 10
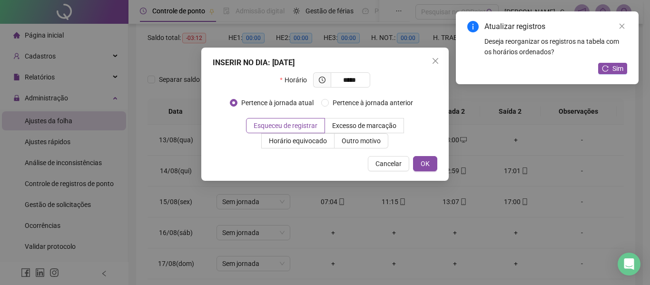
type input "*****"
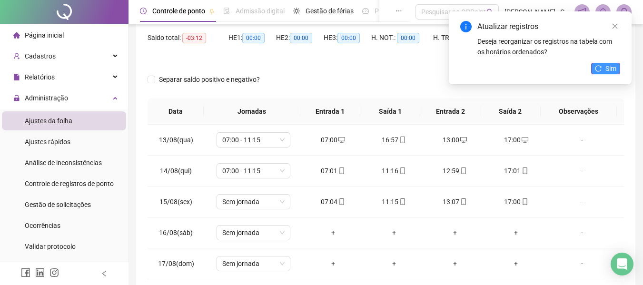
click at [607, 66] on span "Sim" at bounding box center [610, 68] width 11 height 10
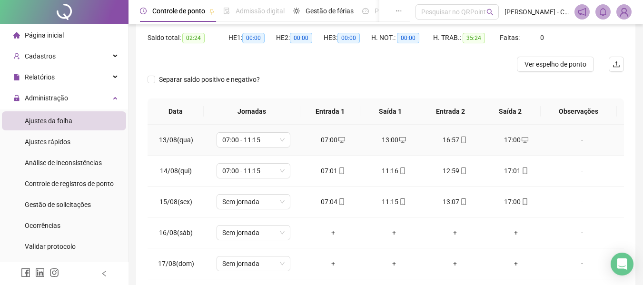
click at [399, 142] on icon "desktop" at bounding box center [402, 140] width 7 height 6
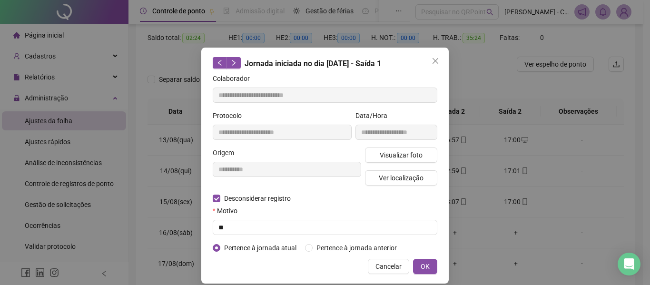
type input "**********"
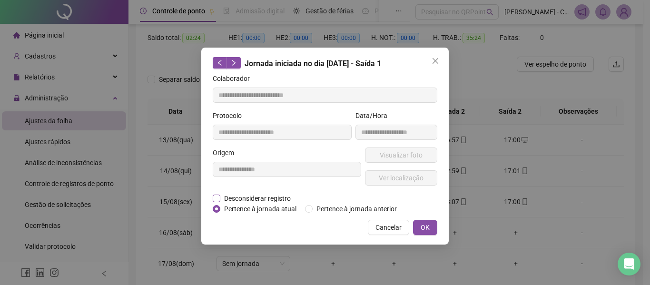
click at [268, 196] on span "Desconsiderar registro" at bounding box center [257, 198] width 74 height 10
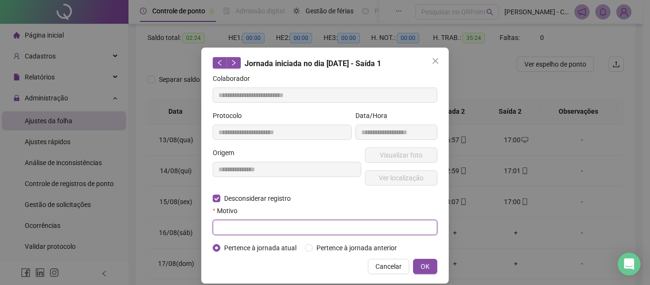
click at [281, 225] on input "text" at bounding box center [325, 227] width 225 height 15
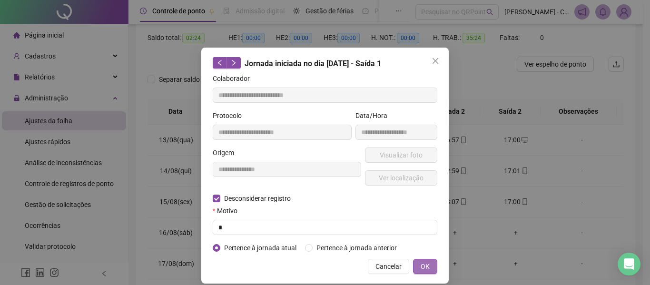
click at [430, 264] on button "OK" at bounding box center [425, 266] width 24 height 15
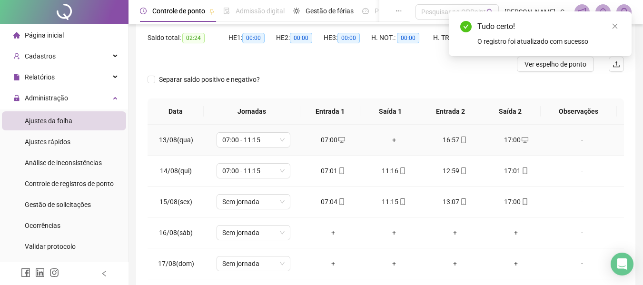
click at [390, 139] on div "+" at bounding box center [394, 140] width 46 height 10
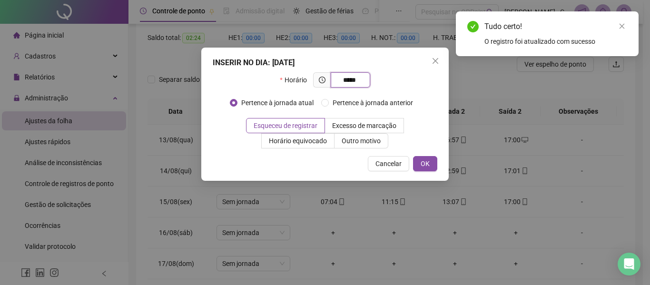
type input "*****"
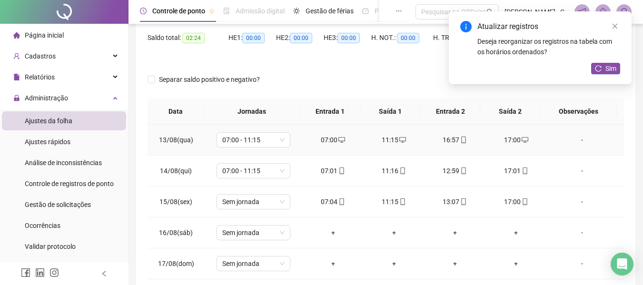
click at [460, 138] on icon "mobile" at bounding box center [463, 140] width 7 height 7
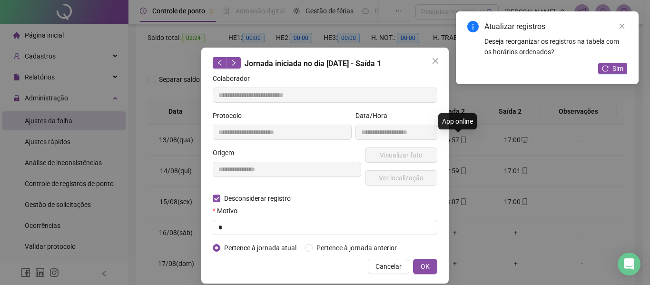
type input "**********"
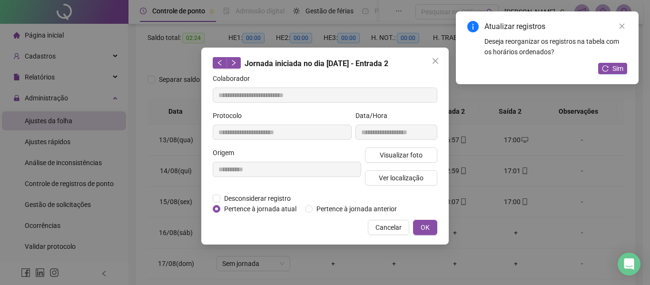
click at [259, 192] on div "**********" at bounding box center [287, 170] width 152 height 46
click at [244, 196] on span "Desconsiderar registro" at bounding box center [257, 198] width 74 height 10
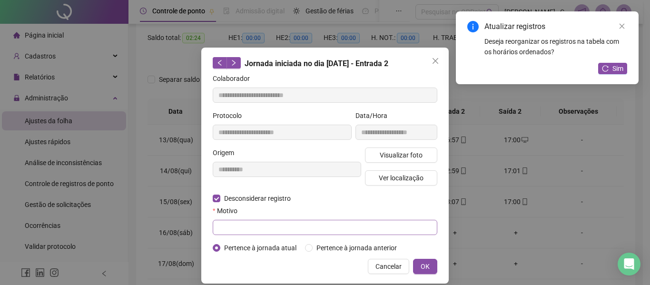
click at [263, 218] on div "Motivo" at bounding box center [325, 212] width 225 height 14
click at [263, 221] on input "text" at bounding box center [325, 227] width 225 height 15
click at [425, 262] on span "OK" at bounding box center [424, 266] width 9 height 10
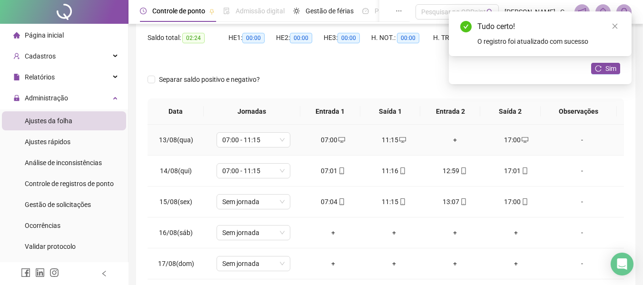
click at [451, 140] on div "+" at bounding box center [455, 140] width 46 height 10
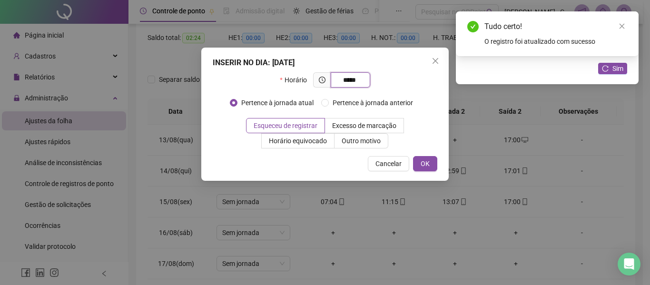
type input "*****"
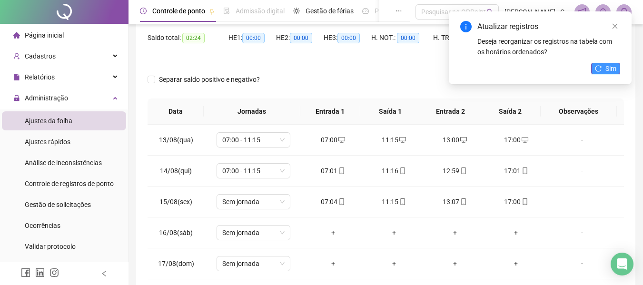
click at [608, 63] on span "Sim" at bounding box center [610, 68] width 11 height 10
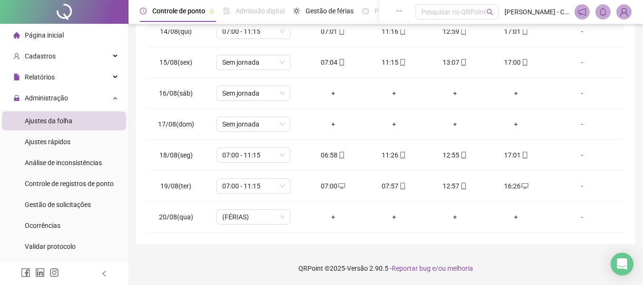
scroll to position [0, 0]
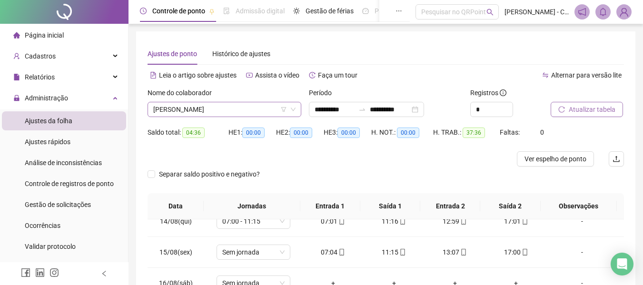
click at [285, 107] on icon "filter" at bounding box center [284, 110] width 6 height 6
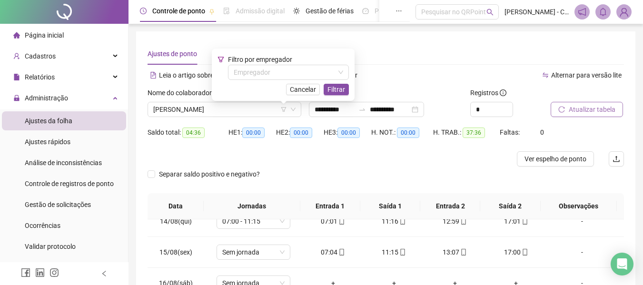
click at [408, 74] on div "Alternar para versão lite" at bounding box center [505, 75] width 238 height 15
click at [263, 106] on span "[PERSON_NAME]" at bounding box center [224, 109] width 142 height 14
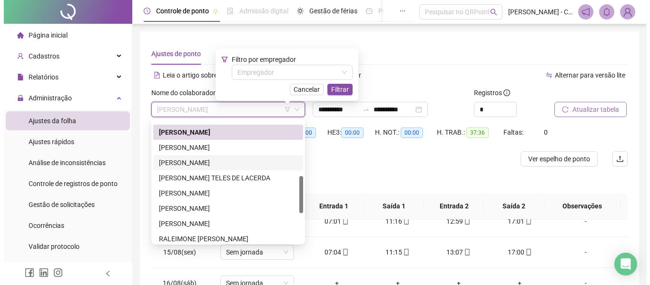
scroll to position [131, 0]
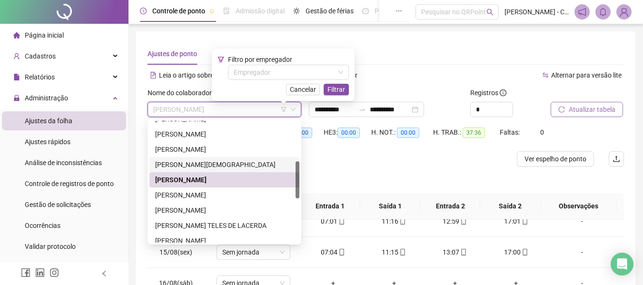
click at [226, 166] on div "[PERSON_NAME][DEMOGRAPHIC_DATA]" at bounding box center [224, 164] width 138 height 10
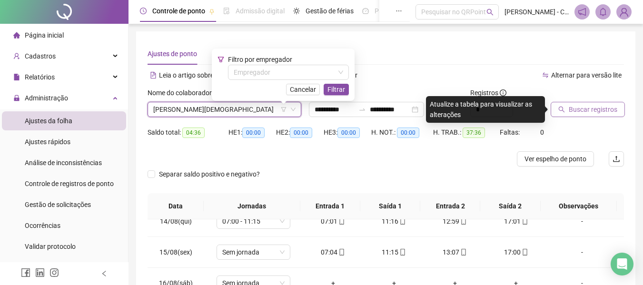
click at [573, 109] on span "Buscar registros" at bounding box center [592, 109] width 49 height 10
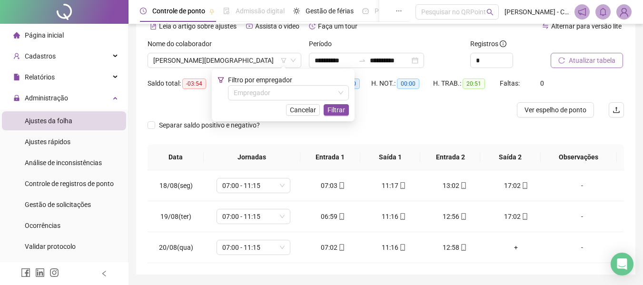
scroll to position [32, 0]
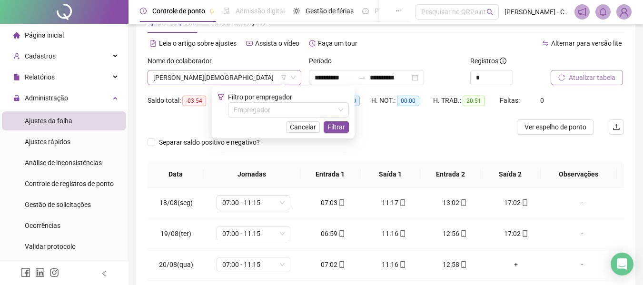
click at [290, 81] on span "[PERSON_NAME][DEMOGRAPHIC_DATA]" at bounding box center [224, 77] width 142 height 14
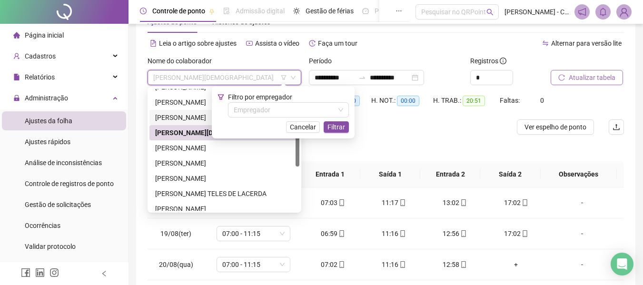
click at [182, 114] on div "[PERSON_NAME]" at bounding box center [224, 117] width 138 height 10
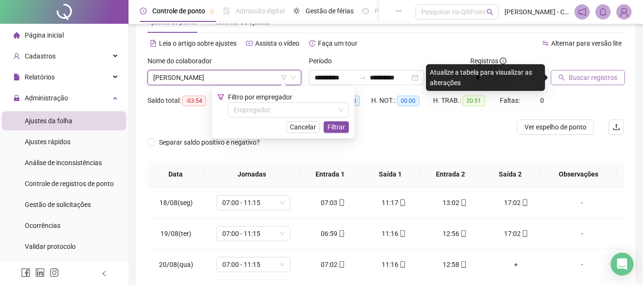
click at [586, 77] on span "Buscar registros" at bounding box center [592, 77] width 49 height 10
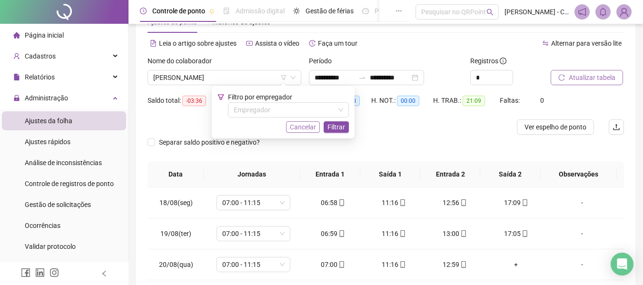
click at [299, 126] on span "Cancelar" at bounding box center [303, 127] width 26 height 10
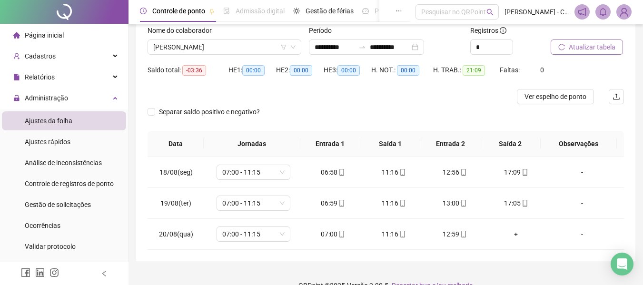
scroll to position [79, 0]
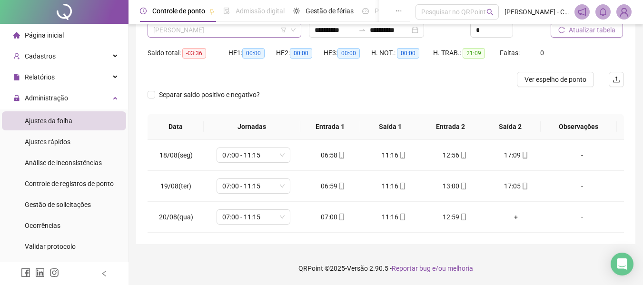
click at [265, 29] on span "[PERSON_NAME]" at bounding box center [224, 30] width 142 height 14
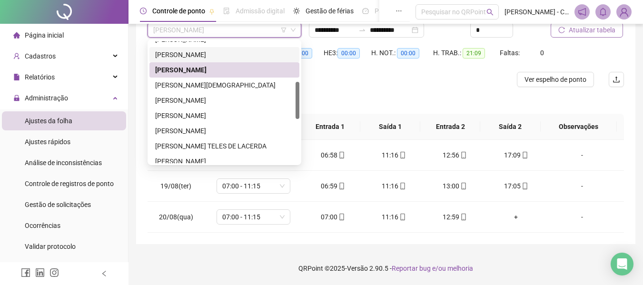
click at [229, 56] on div "[PERSON_NAME]" at bounding box center [224, 54] width 138 height 10
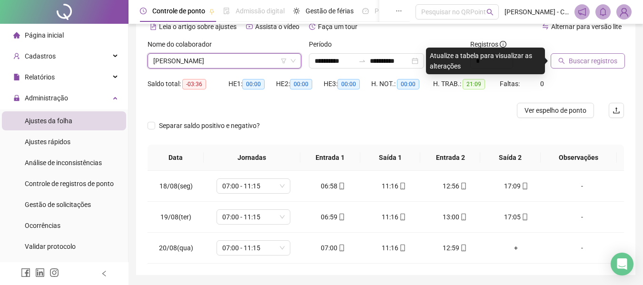
scroll to position [32, 0]
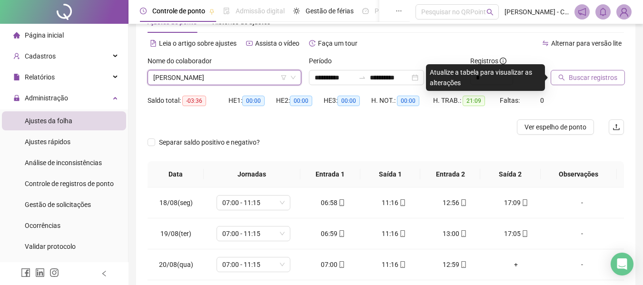
click at [288, 80] on span "[PERSON_NAME]" at bounding box center [224, 77] width 142 height 14
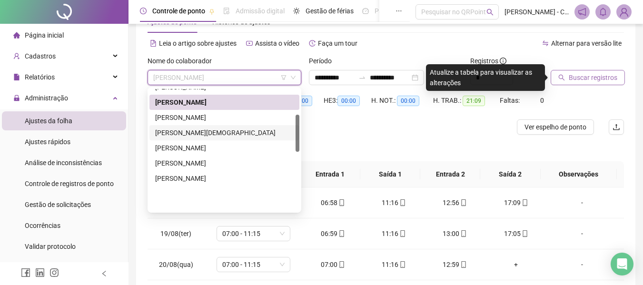
scroll to position [84, 0]
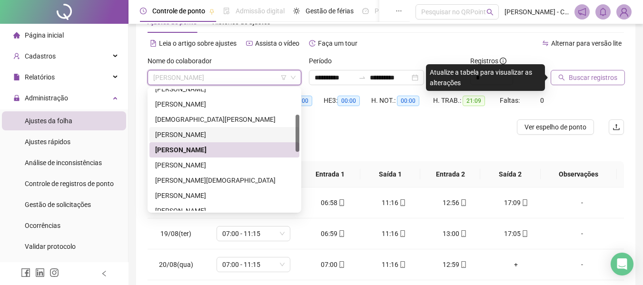
click at [217, 134] on div "[PERSON_NAME]" at bounding box center [224, 134] width 138 height 10
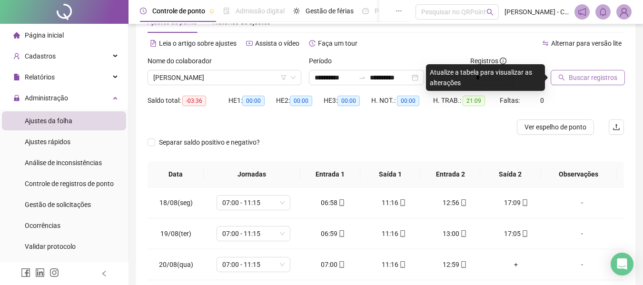
click at [561, 79] on icon "search" at bounding box center [561, 77] width 7 height 7
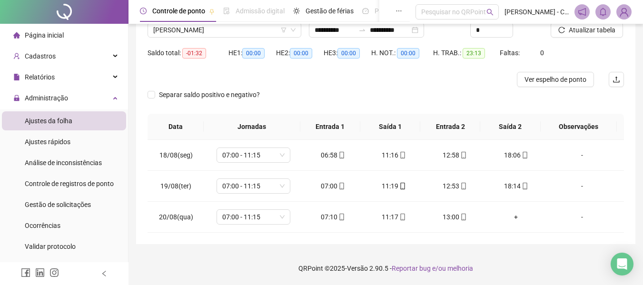
scroll to position [32, 0]
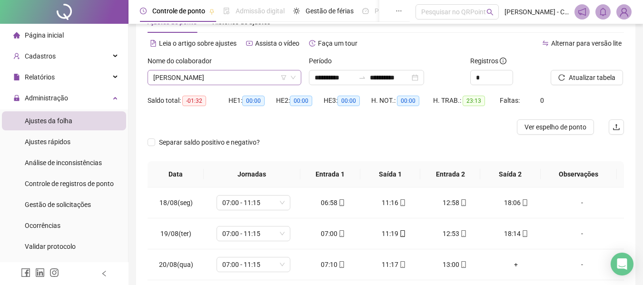
click at [266, 74] on span "[PERSON_NAME]" at bounding box center [224, 77] width 142 height 14
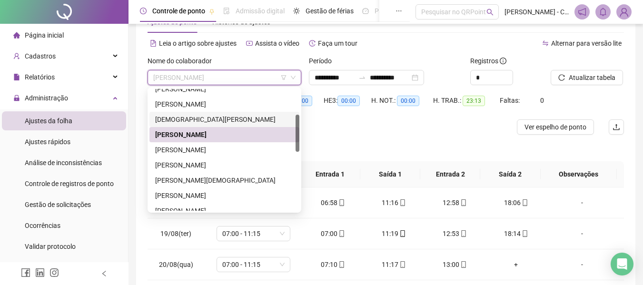
click at [222, 120] on div "[DEMOGRAPHIC_DATA][PERSON_NAME]" at bounding box center [224, 119] width 138 height 10
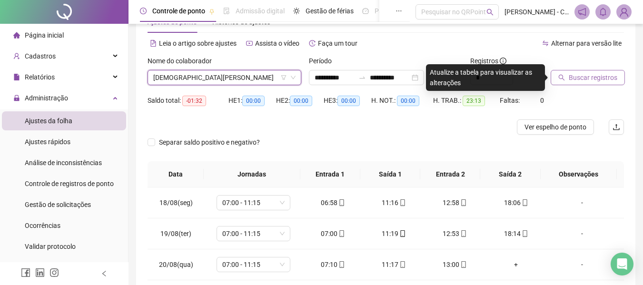
click at [584, 82] on span "Buscar registros" at bounding box center [592, 77] width 49 height 10
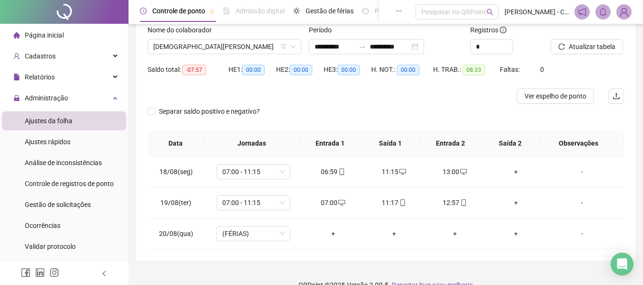
scroll to position [79, 0]
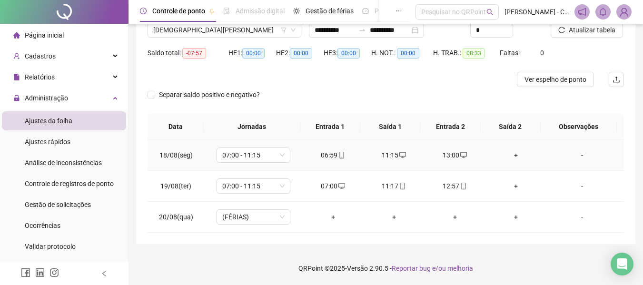
click at [508, 157] on div "+" at bounding box center [516, 155] width 46 height 10
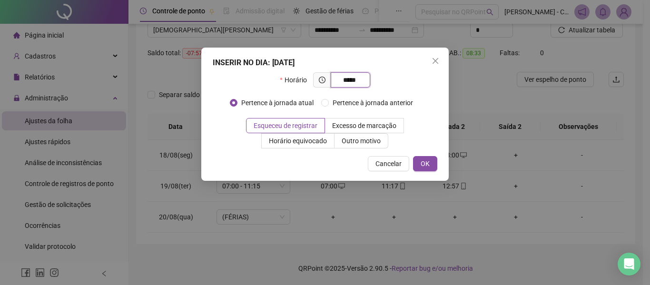
type input "*****"
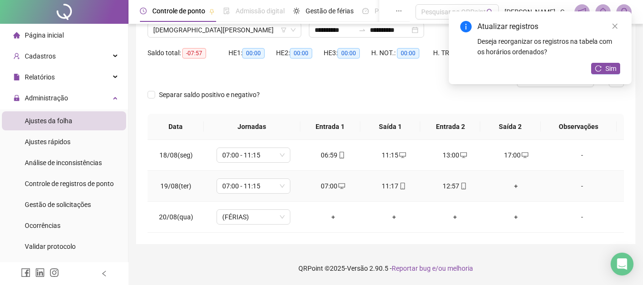
click at [507, 184] on div "+" at bounding box center [516, 186] width 46 height 10
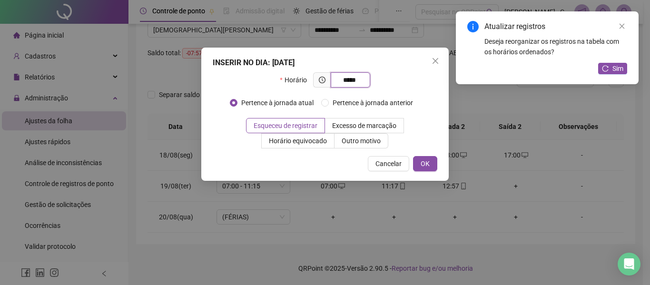
type input "*****"
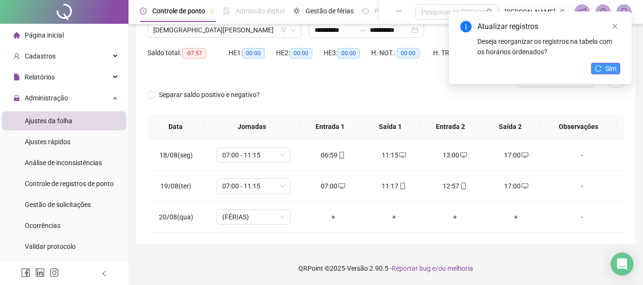
click at [592, 68] on button "Sim" at bounding box center [605, 68] width 29 height 11
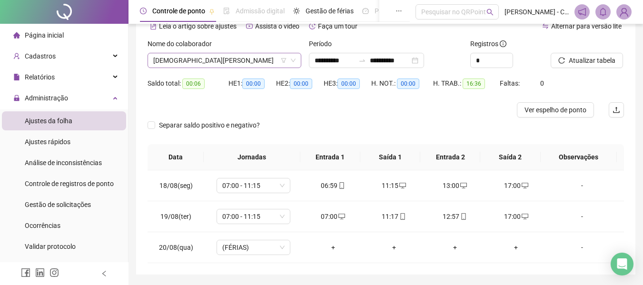
scroll to position [32, 0]
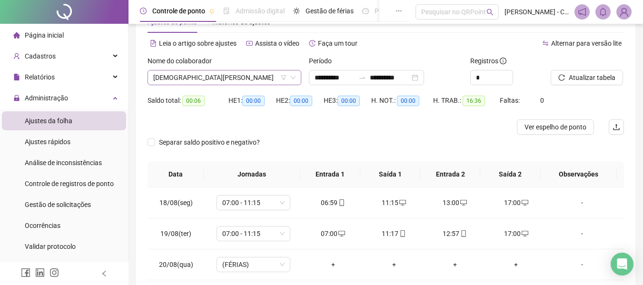
click at [261, 73] on span "[DEMOGRAPHIC_DATA][PERSON_NAME]" at bounding box center [224, 77] width 142 height 14
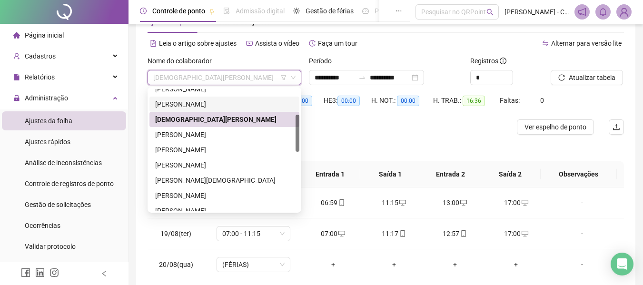
click at [251, 103] on div "[PERSON_NAME]" at bounding box center [224, 104] width 138 height 10
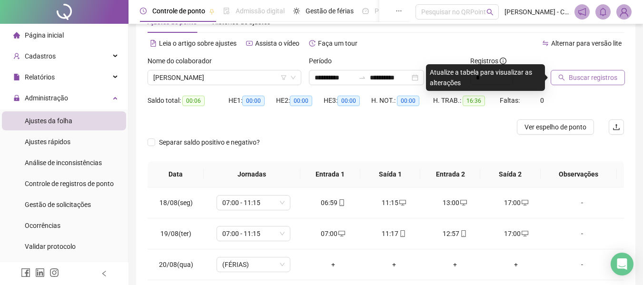
click at [558, 75] on icon "search" at bounding box center [561, 77] width 7 height 7
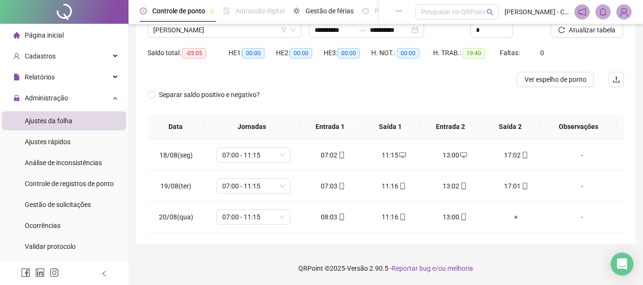
scroll to position [0, 0]
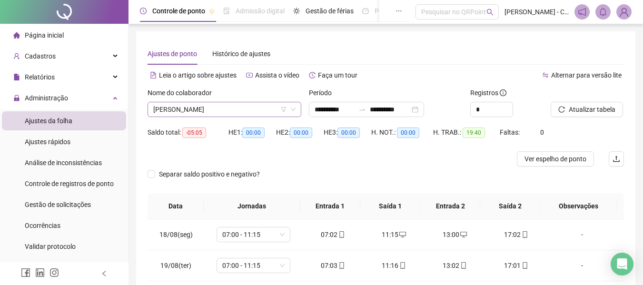
click at [271, 114] on span "[PERSON_NAME]" at bounding box center [224, 109] width 142 height 14
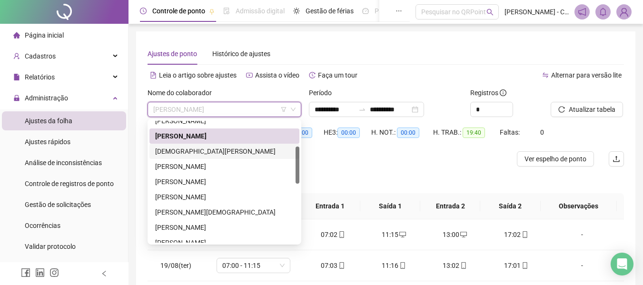
scroll to position [36, 0]
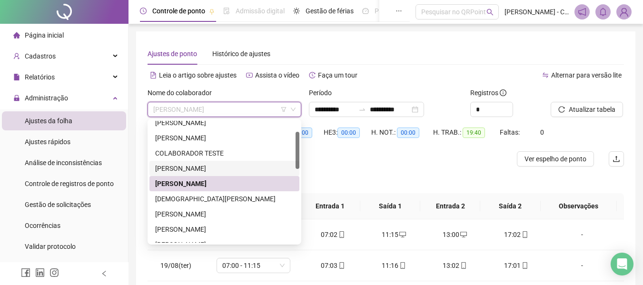
click at [236, 166] on div "[PERSON_NAME]" at bounding box center [224, 168] width 138 height 10
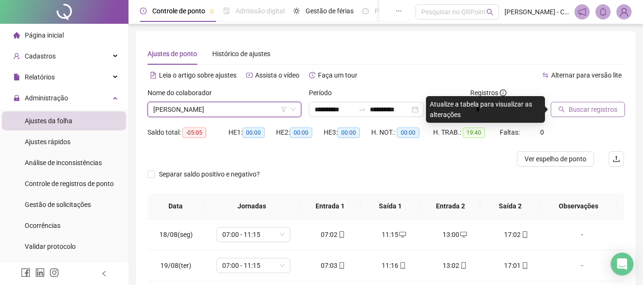
click at [583, 109] on span "Buscar registros" at bounding box center [592, 109] width 49 height 10
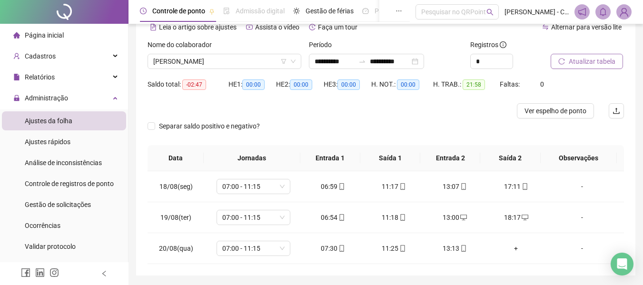
scroll to position [32, 0]
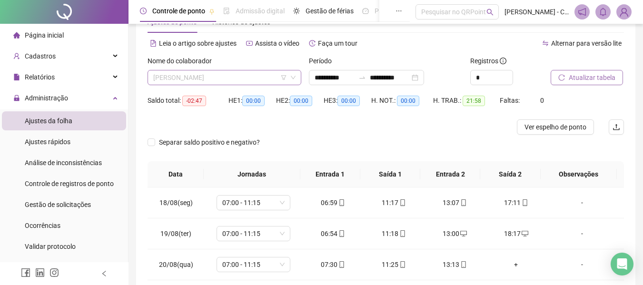
click at [266, 75] on span "[PERSON_NAME]" at bounding box center [224, 77] width 142 height 14
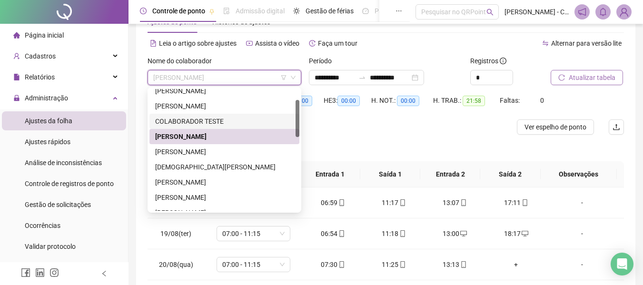
click at [219, 123] on div "COLABORADOR TESTE" at bounding box center [224, 121] width 138 height 10
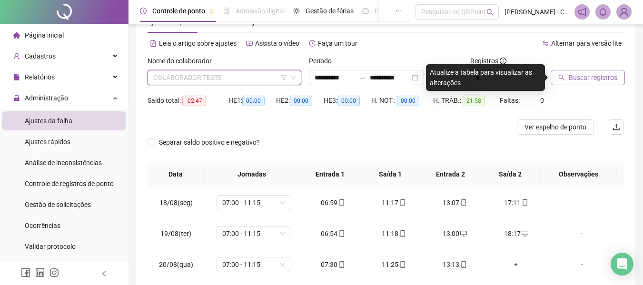
click at [227, 78] on span "COLABORADOR TESTE" at bounding box center [224, 77] width 142 height 14
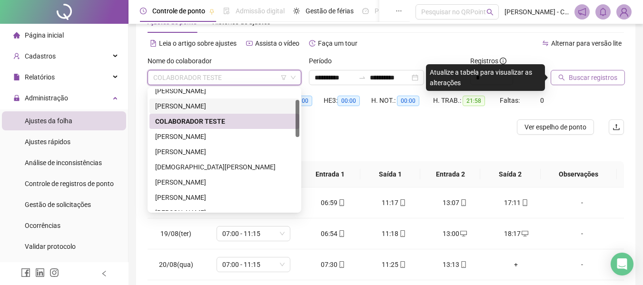
click at [215, 108] on div "[PERSON_NAME]" at bounding box center [224, 106] width 138 height 10
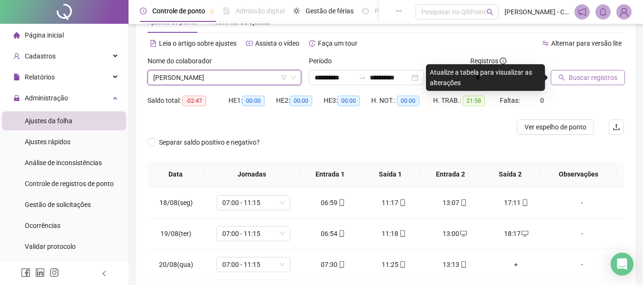
click at [577, 80] on span "Buscar registros" at bounding box center [592, 77] width 49 height 10
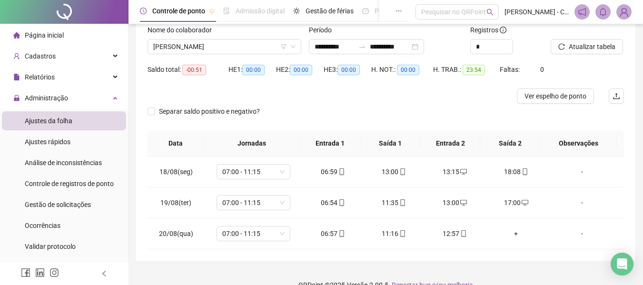
scroll to position [79, 0]
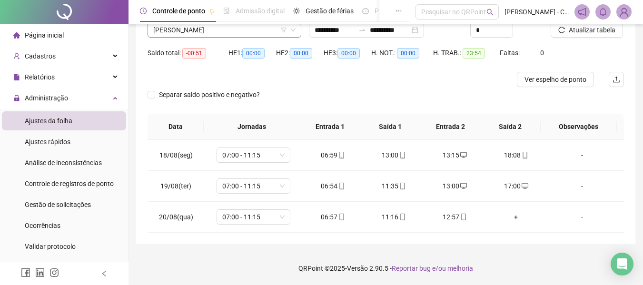
click at [270, 28] on span "[PERSON_NAME]" at bounding box center [224, 30] width 142 height 14
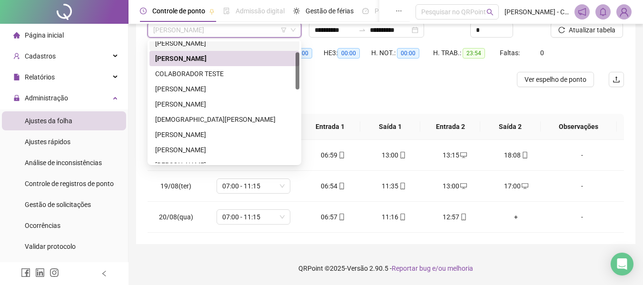
click at [229, 42] on div "[PERSON_NAME]" at bounding box center [224, 43] width 138 height 10
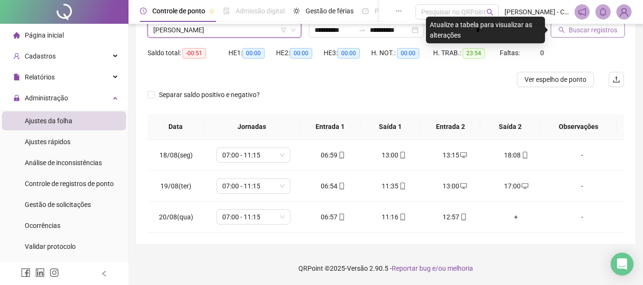
click at [584, 34] on span "Buscar registros" at bounding box center [592, 30] width 49 height 10
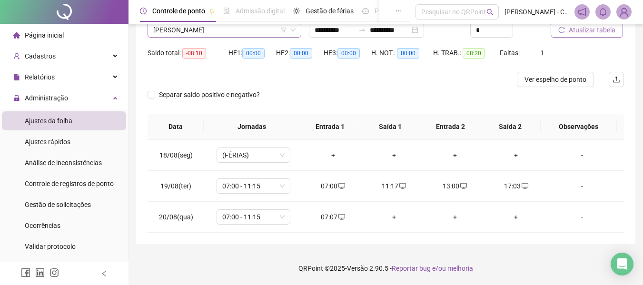
click at [263, 31] on span "[PERSON_NAME]" at bounding box center [224, 30] width 142 height 14
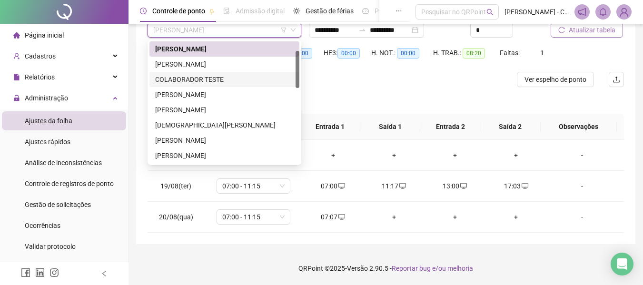
scroll to position [0, 0]
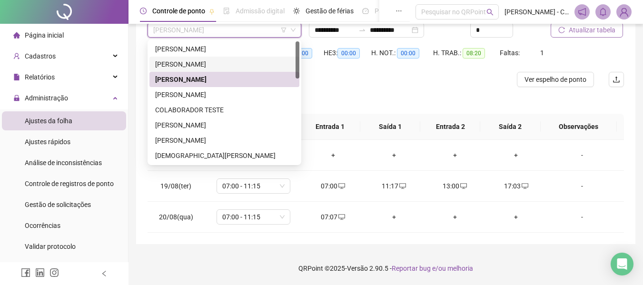
click at [217, 64] on div "[PERSON_NAME]" at bounding box center [224, 64] width 138 height 10
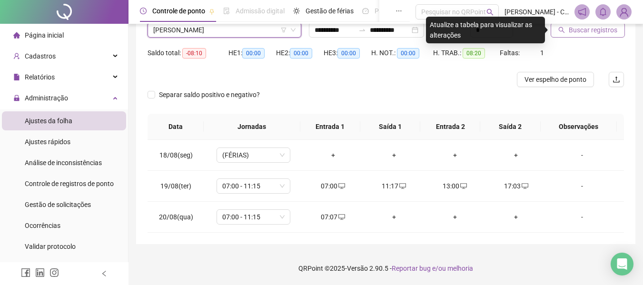
click at [606, 32] on span "Buscar registros" at bounding box center [592, 30] width 49 height 10
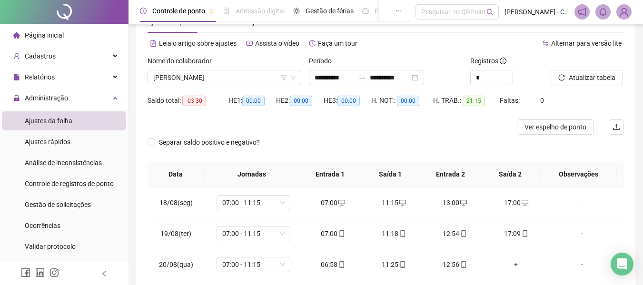
scroll to position [79, 0]
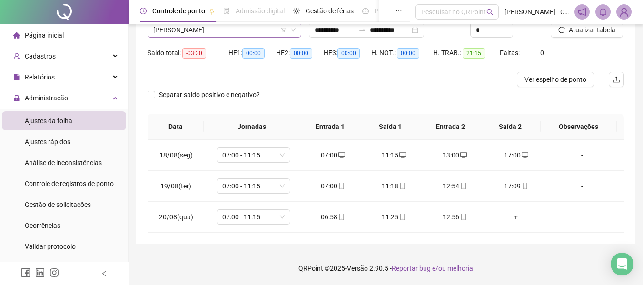
click at [267, 30] on span "[PERSON_NAME]" at bounding box center [224, 30] width 142 height 14
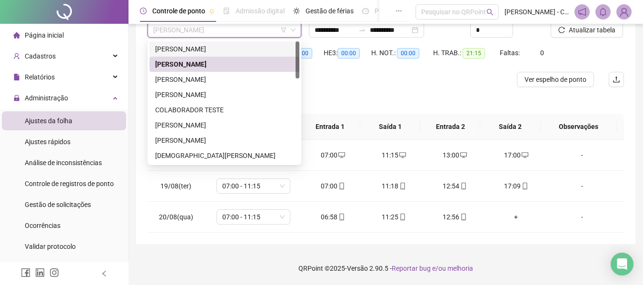
click at [244, 50] on div "[PERSON_NAME]" at bounding box center [224, 49] width 138 height 10
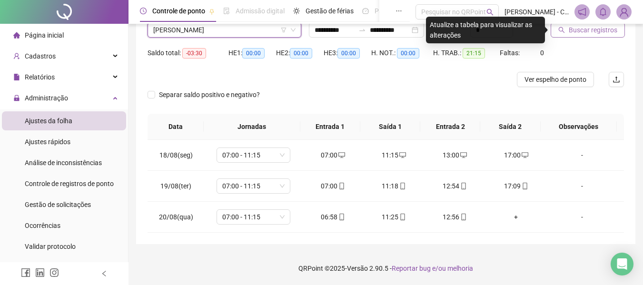
click at [564, 32] on icon "search" at bounding box center [561, 30] width 6 height 6
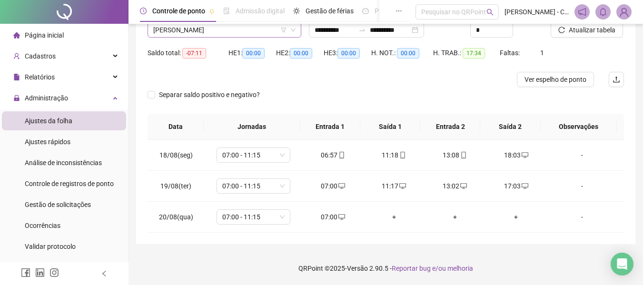
click at [263, 25] on span "[PERSON_NAME]" at bounding box center [224, 30] width 142 height 14
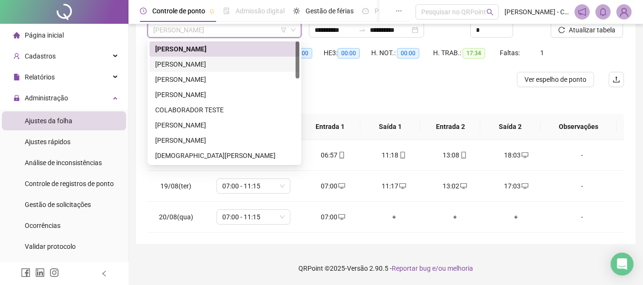
scroll to position [32, 0]
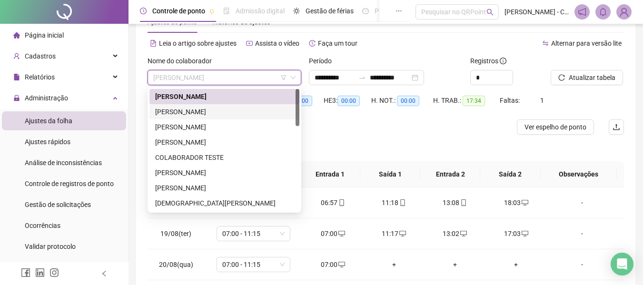
click at [406, 58] on div "Período" at bounding box center [386, 63] width 154 height 14
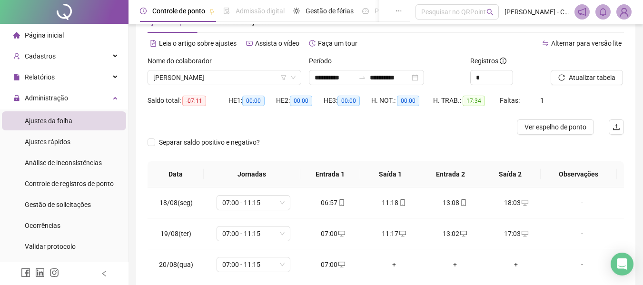
scroll to position [0, 0]
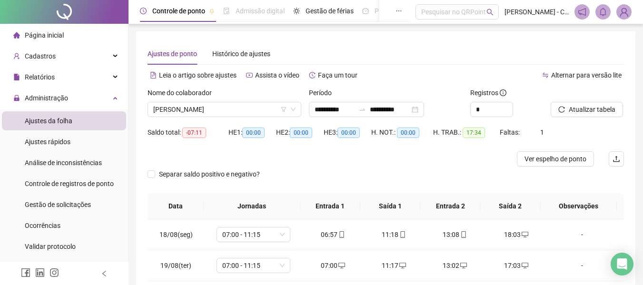
click at [69, 39] on li "Página inicial" at bounding box center [64, 35] width 124 height 19
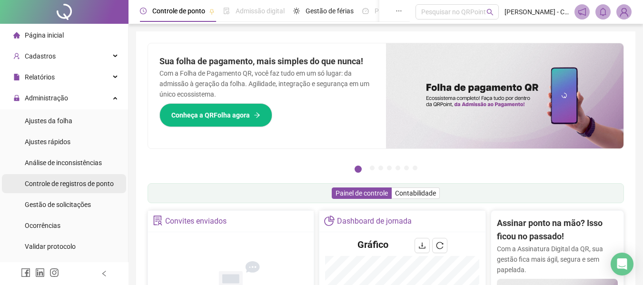
click at [58, 186] on span "Controle de registros de ponto" at bounding box center [69, 184] width 89 height 8
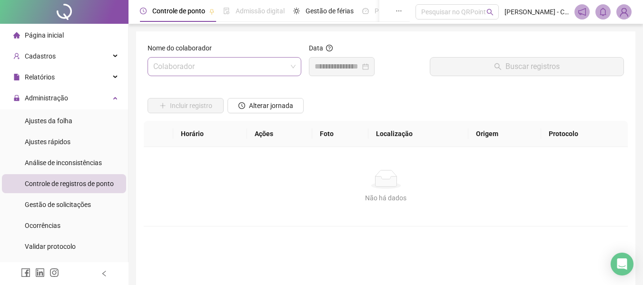
click at [225, 65] on input "search" at bounding box center [220, 67] width 134 height 18
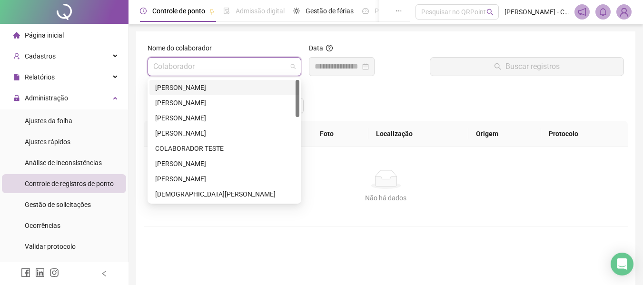
click at [239, 82] on div "[PERSON_NAME]" at bounding box center [224, 87] width 138 height 10
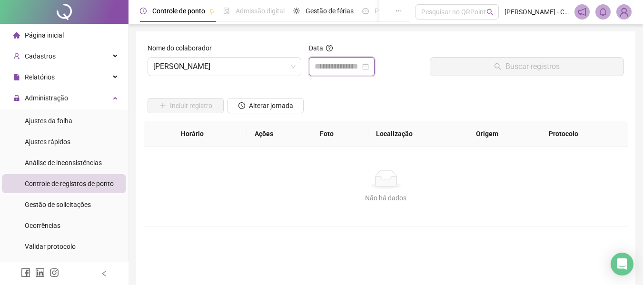
click at [335, 68] on input at bounding box center [337, 66] width 46 height 11
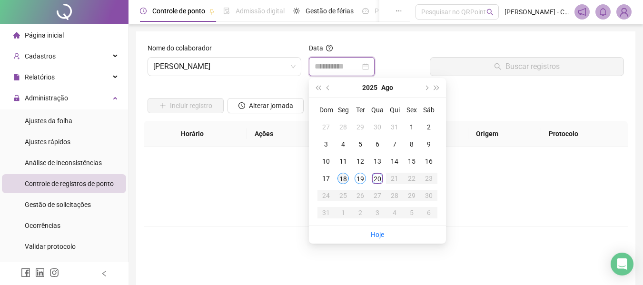
type input "**********"
click at [342, 178] on div "18" at bounding box center [342, 178] width 11 height 11
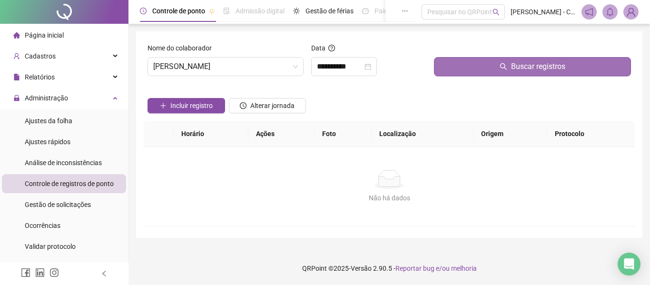
click at [484, 69] on button "Buscar registros" at bounding box center [532, 66] width 197 height 19
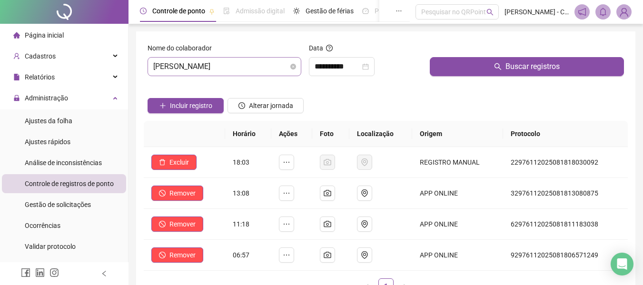
click at [274, 62] on span "[PERSON_NAME]" at bounding box center [224, 67] width 142 height 18
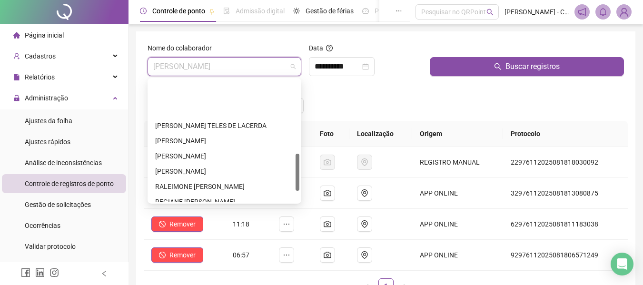
scroll to position [274, 0]
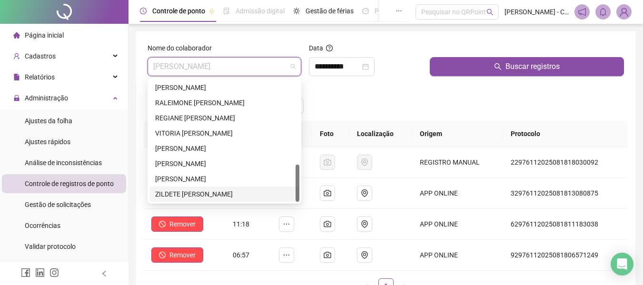
click at [223, 194] on div "ZILDETE [PERSON_NAME]" at bounding box center [224, 194] width 138 height 10
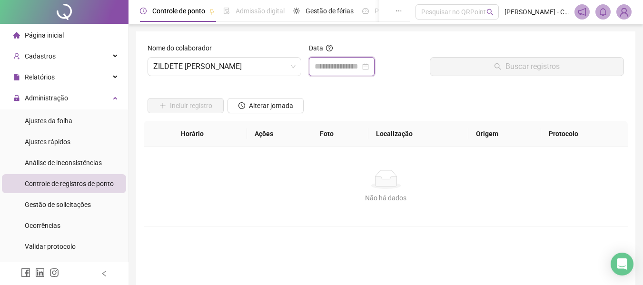
click at [350, 65] on input at bounding box center [337, 66] width 46 height 11
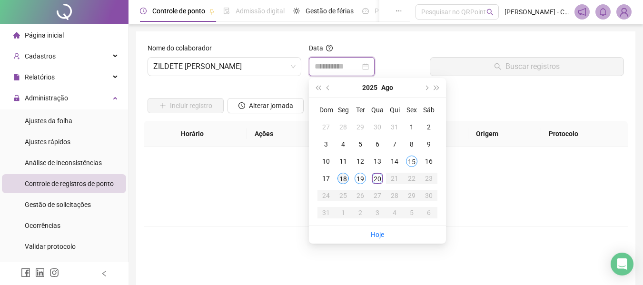
type input "**********"
click at [344, 177] on div "18" at bounding box center [342, 178] width 11 height 11
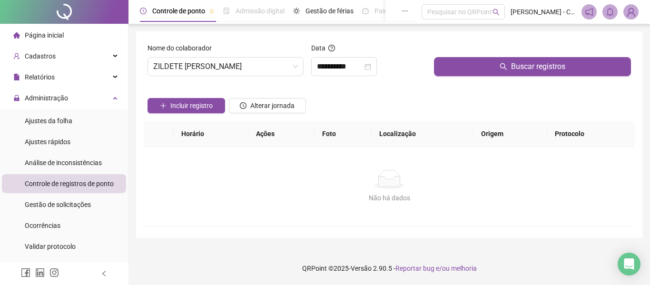
click at [489, 79] on div "Buscar registros" at bounding box center [532, 63] width 205 height 41
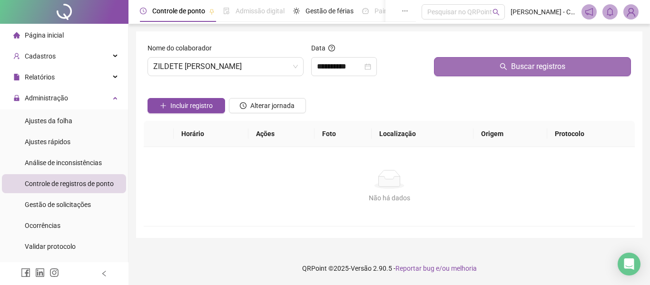
click at [489, 66] on button "Buscar registros" at bounding box center [532, 66] width 197 height 19
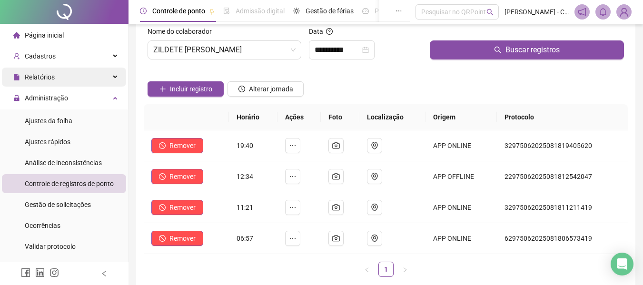
scroll to position [0, 0]
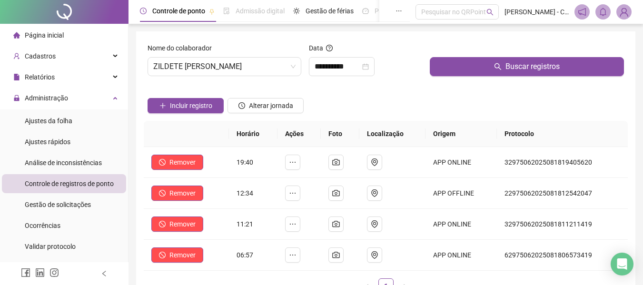
click at [62, 36] on span "Página inicial" at bounding box center [44, 35] width 39 height 8
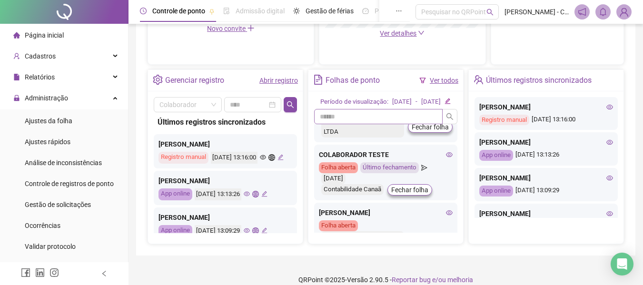
scroll to position [98, 0]
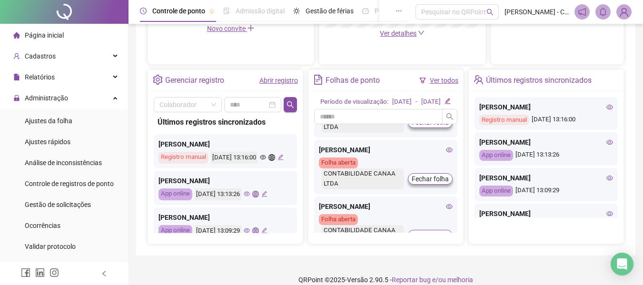
click at [446, 82] on link "Ver todos" at bounding box center [444, 81] width 29 height 8
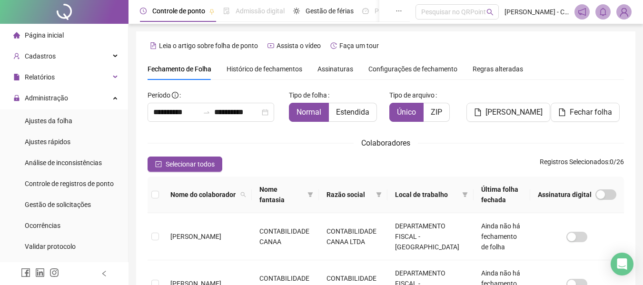
click at [63, 35] on span "Página inicial" at bounding box center [44, 35] width 39 height 8
